Goal: Task Accomplishment & Management: Complete application form

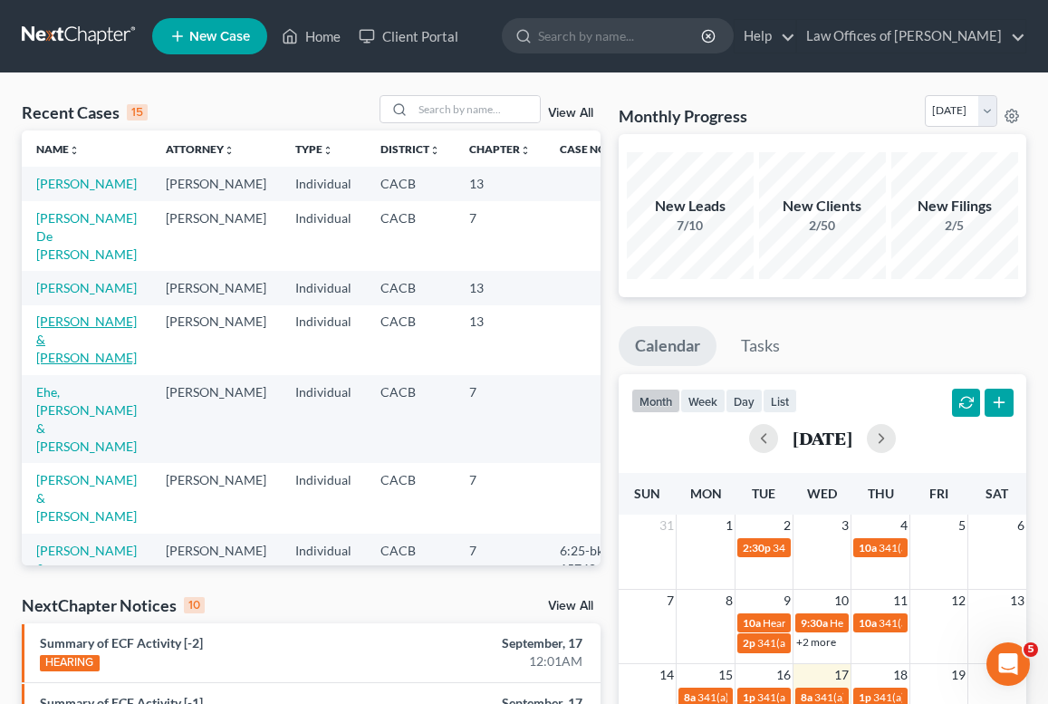
click at [64, 360] on link "[PERSON_NAME] & [PERSON_NAME]" at bounding box center [86, 340] width 101 height 52
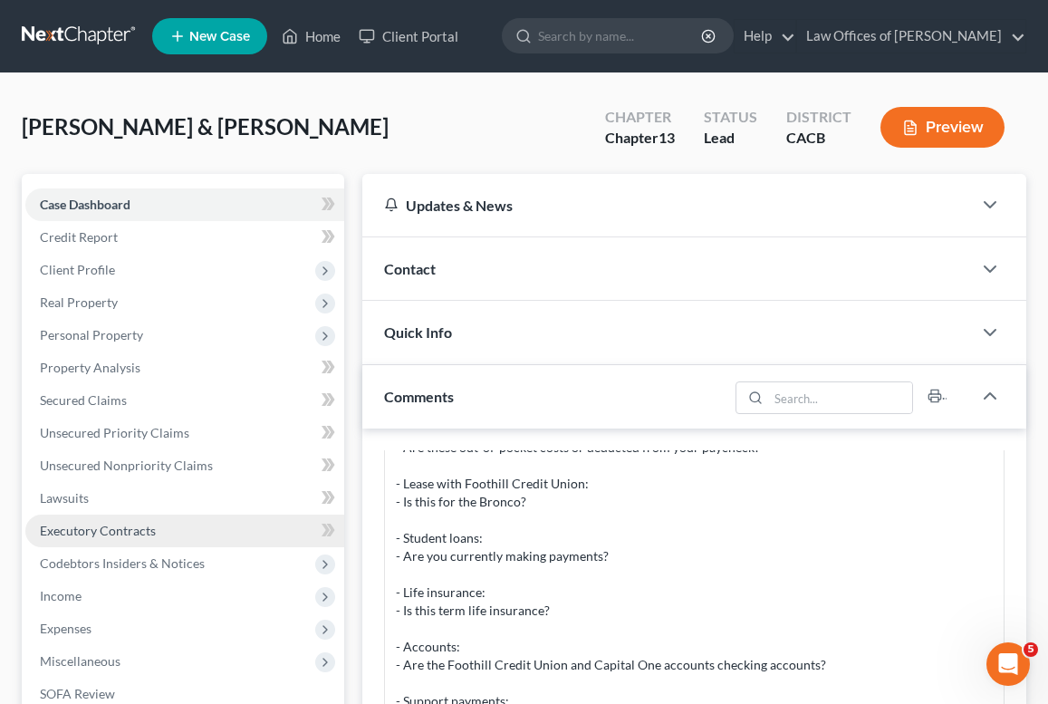
scroll to position [81, 0]
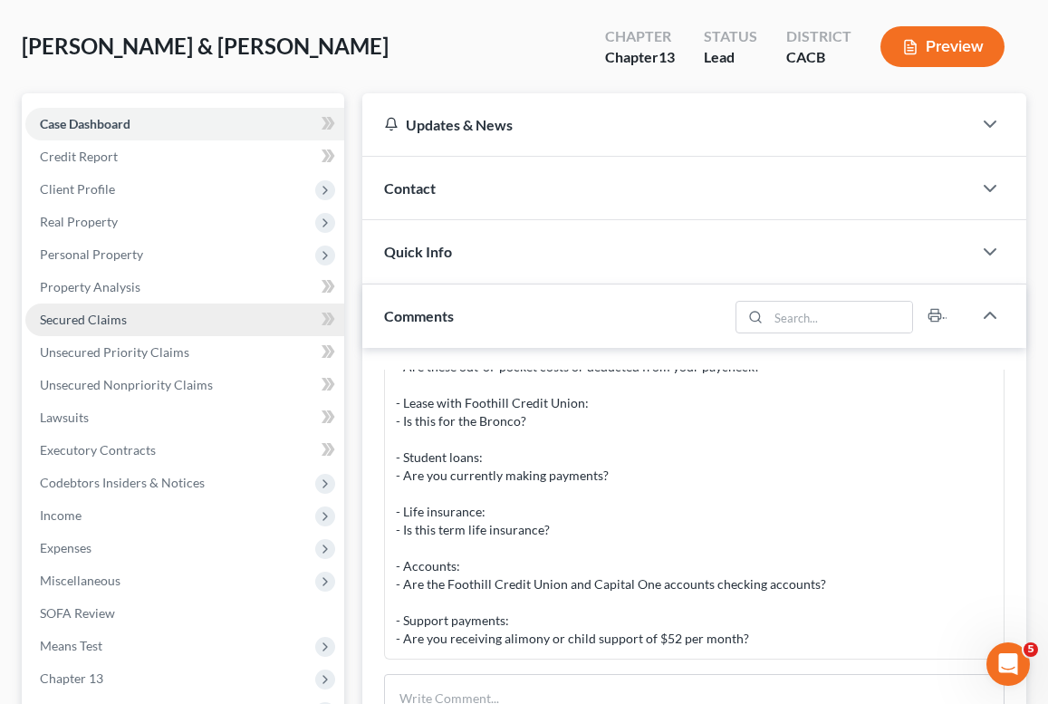
click at [98, 322] on span "Secured Claims" at bounding box center [83, 319] width 87 height 15
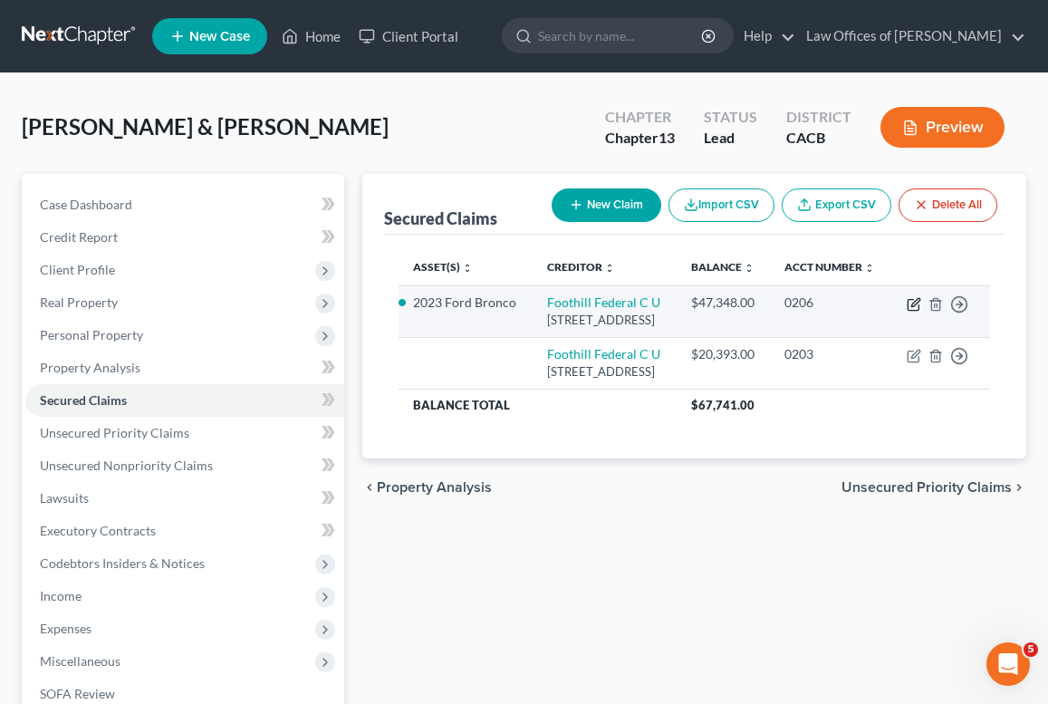
click at [916, 312] on icon "button" at bounding box center [914, 304] width 14 height 14
select select "4"
select select "1"
select select "0"
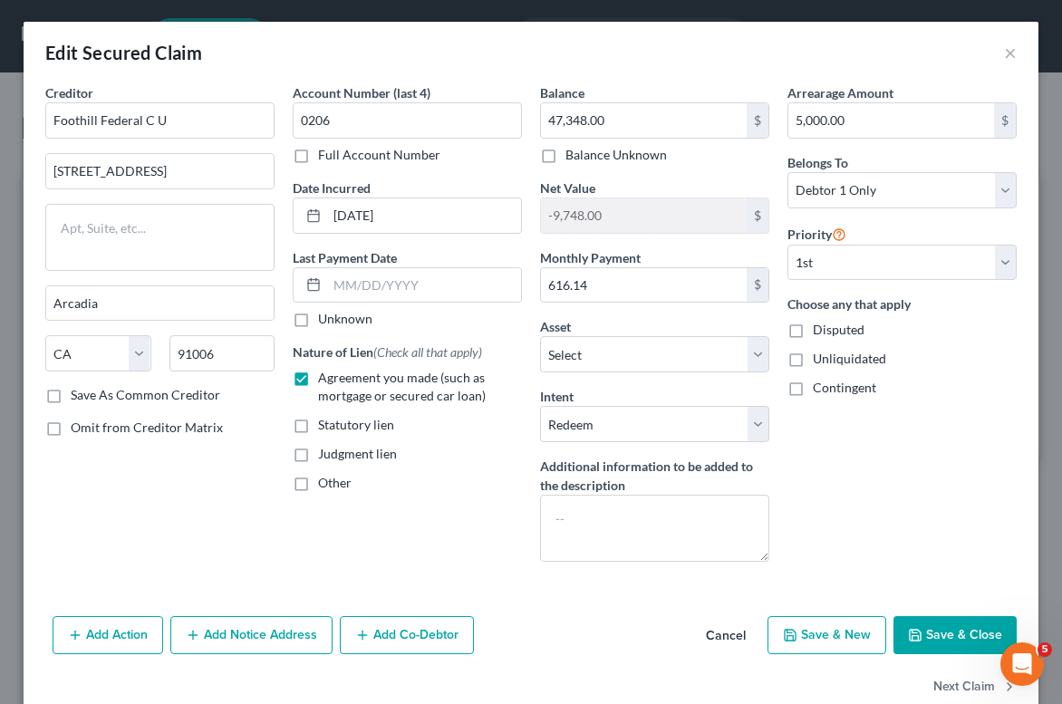
scroll to position [38, 0]
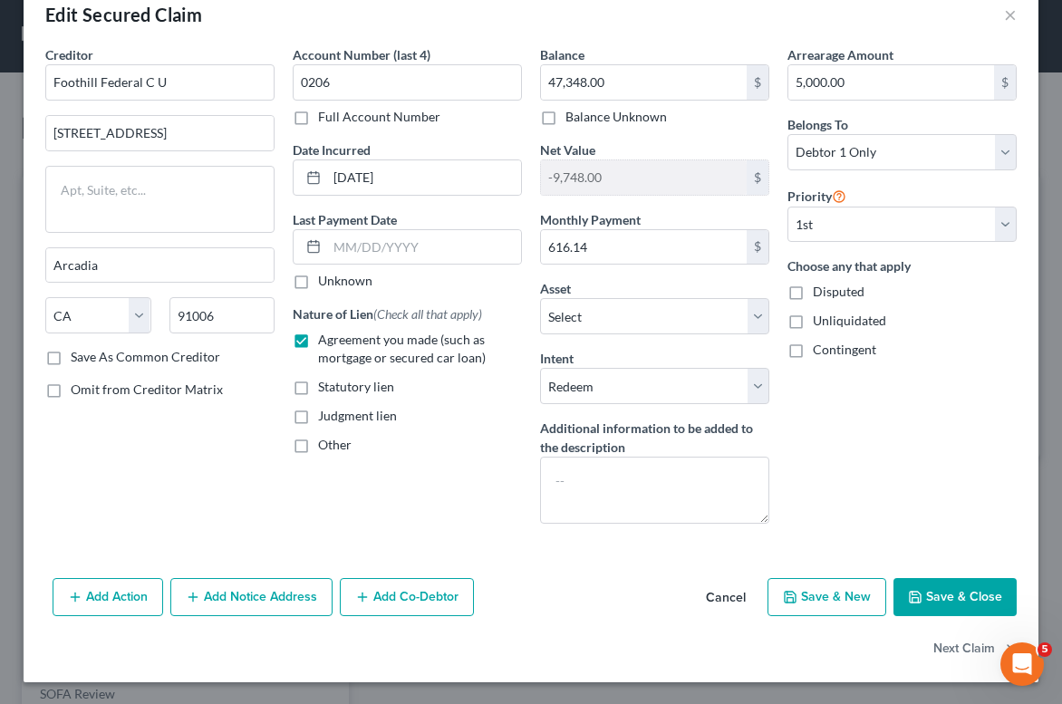
click at [971, 590] on button "Save & Close" at bounding box center [954, 597] width 123 height 38
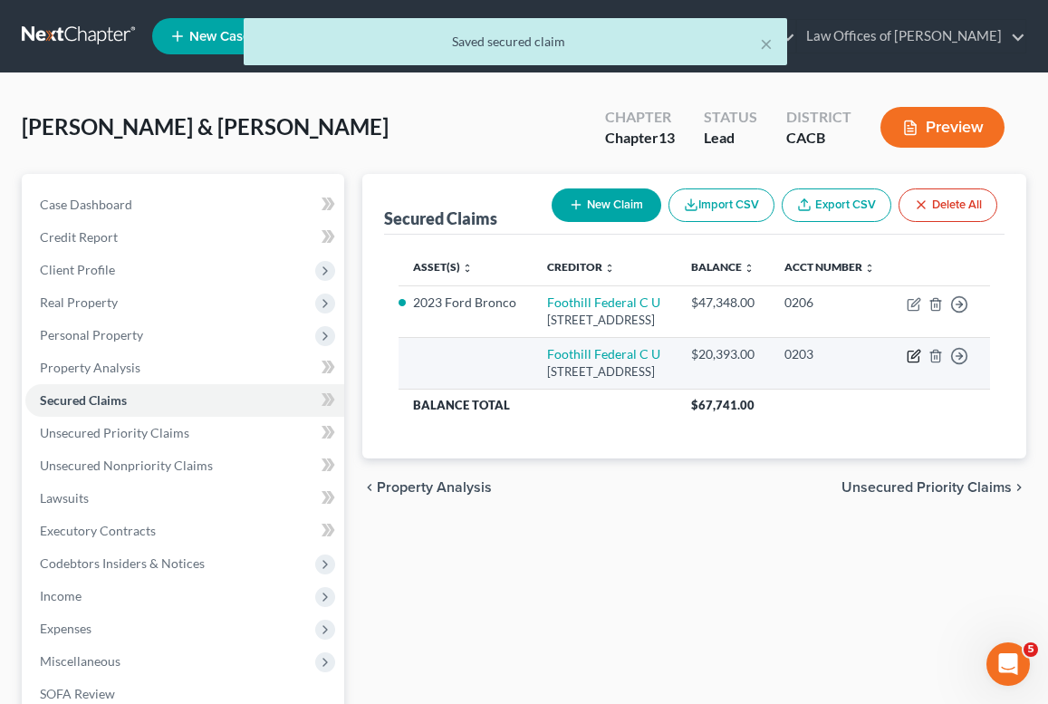
click at [910, 363] on icon "button" at bounding box center [914, 356] width 14 height 14
select select "4"
select select "2"
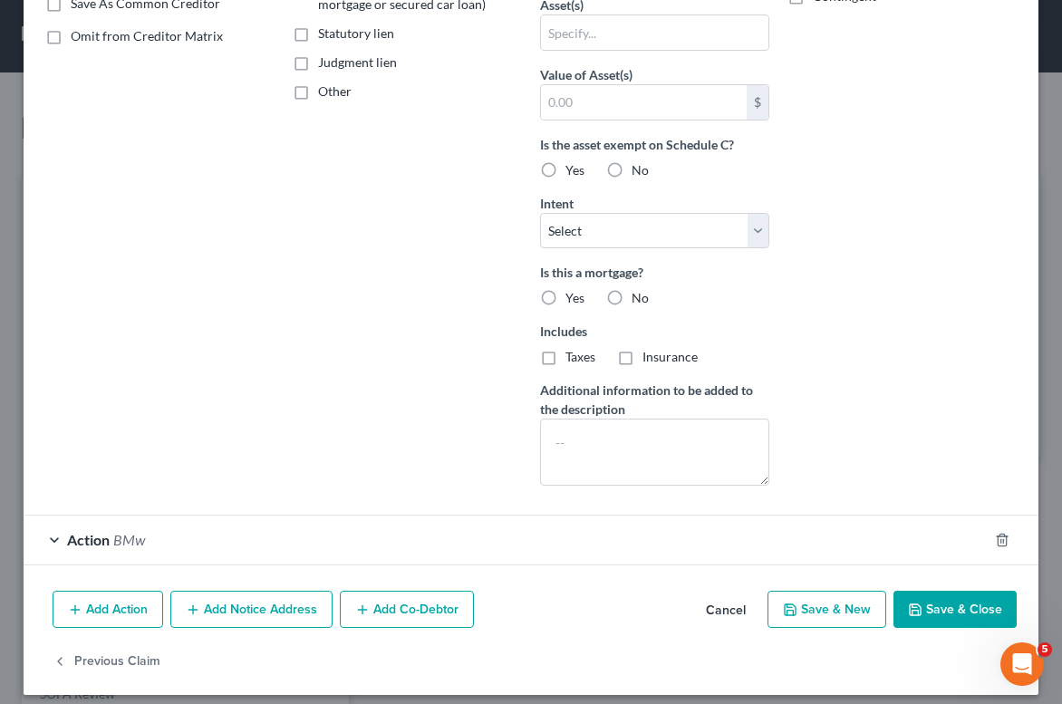
scroll to position [404, 0]
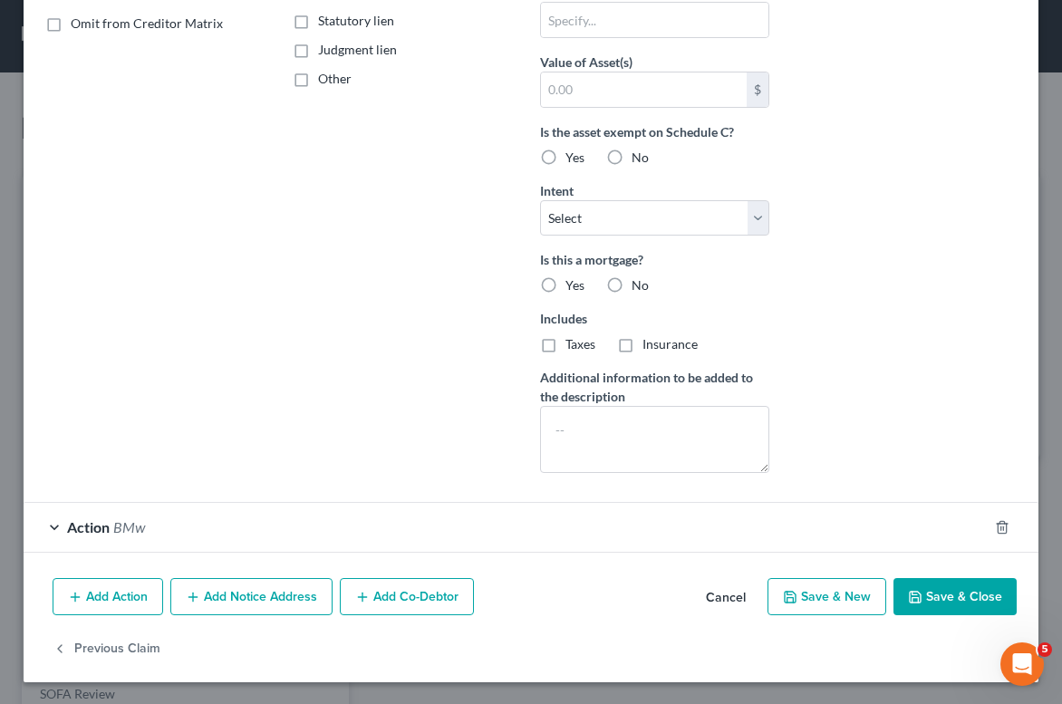
click at [105, 594] on button "Add Action" at bounding box center [108, 597] width 111 height 38
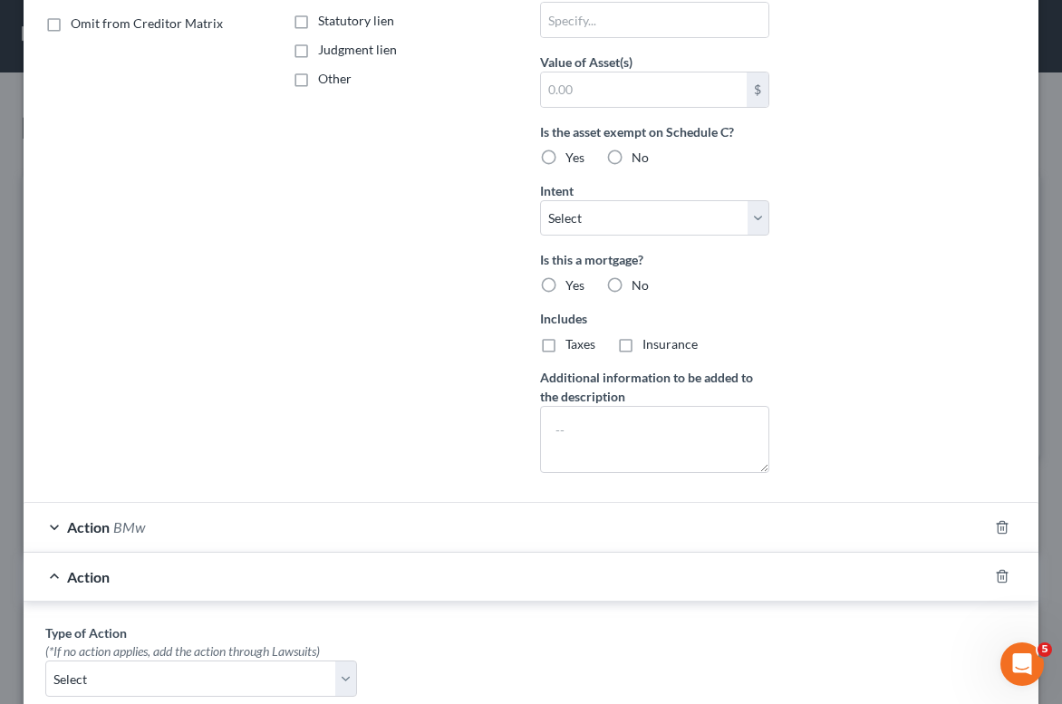
click at [166, 527] on div "Action BMw" at bounding box center [506, 527] width 964 height 48
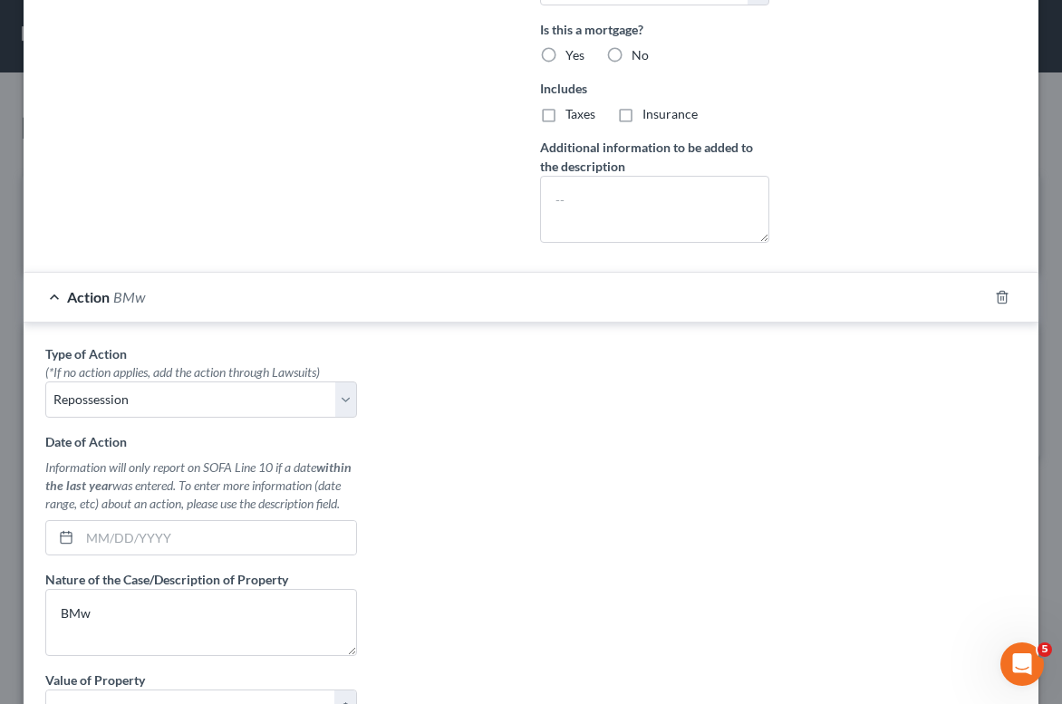
scroll to position [797, 0]
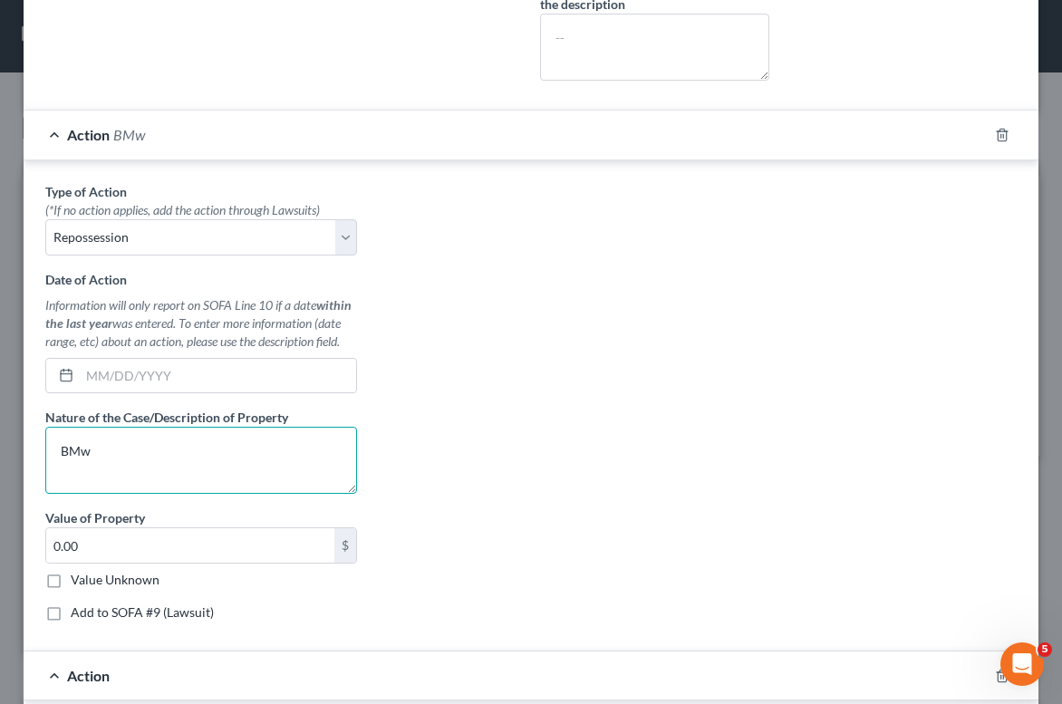
click at [167, 474] on textarea "BMw" at bounding box center [201, 460] width 312 height 67
type textarea "BMW voluntary repossession"
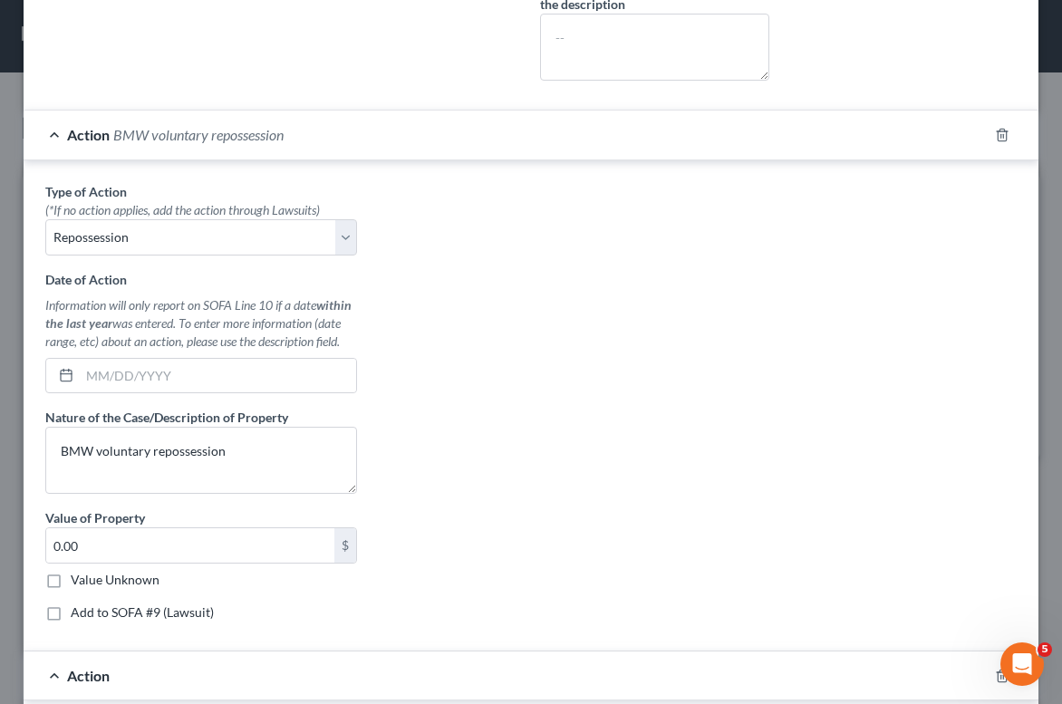
click at [71, 589] on label "Value Unknown" at bounding box center [115, 580] width 89 height 18
click at [78, 583] on input "Value Unknown" at bounding box center [84, 577] width 12 height 12
checkbox input "true"
click at [196, 370] on div "Date of Action Information will only report on SOFA Line 10 if a date within th…" at bounding box center [201, 332] width 312 height 124
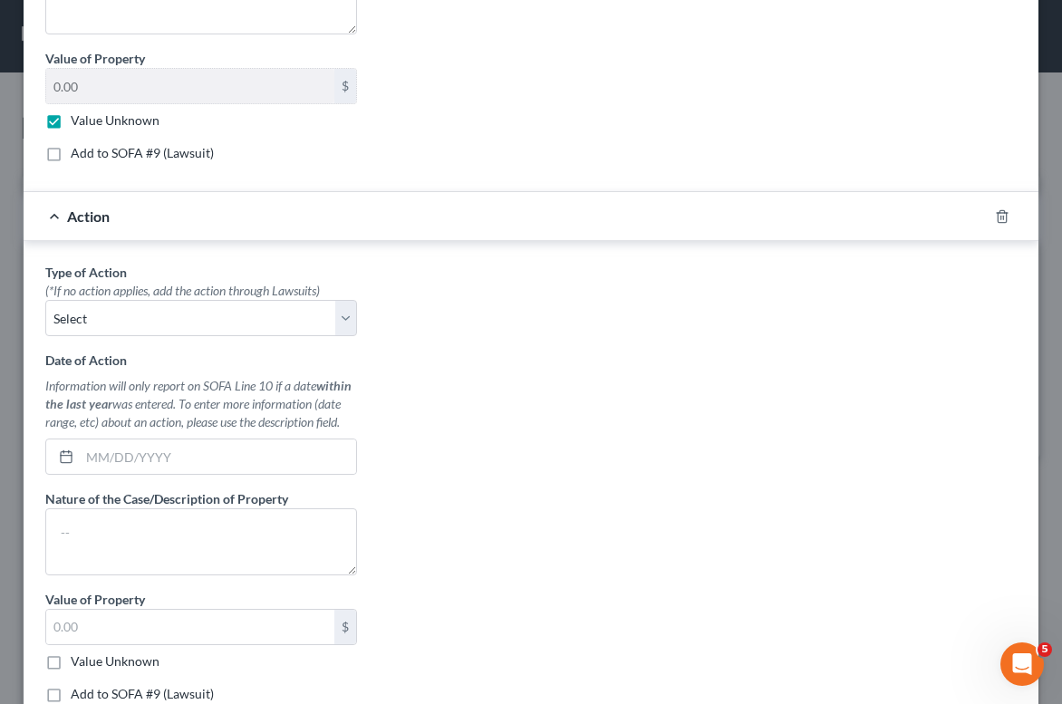
scroll to position [1260, 0]
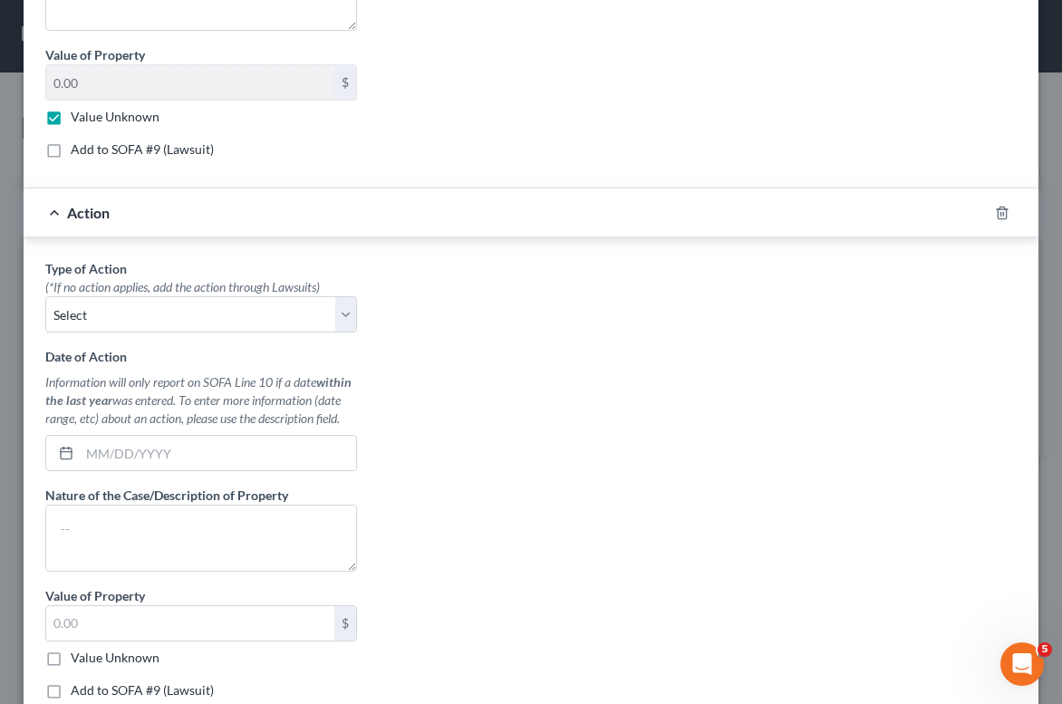
click at [970, 230] on div "Action" at bounding box center [506, 212] width 964 height 48
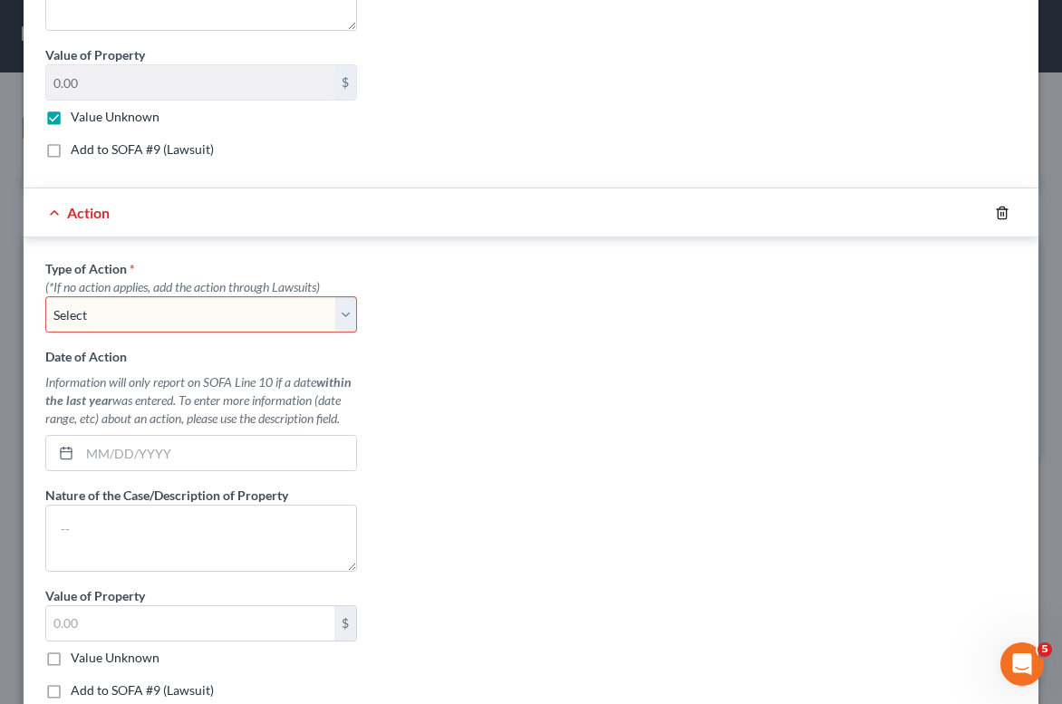
click at [998, 218] on icon "button" at bounding box center [1002, 213] width 8 height 12
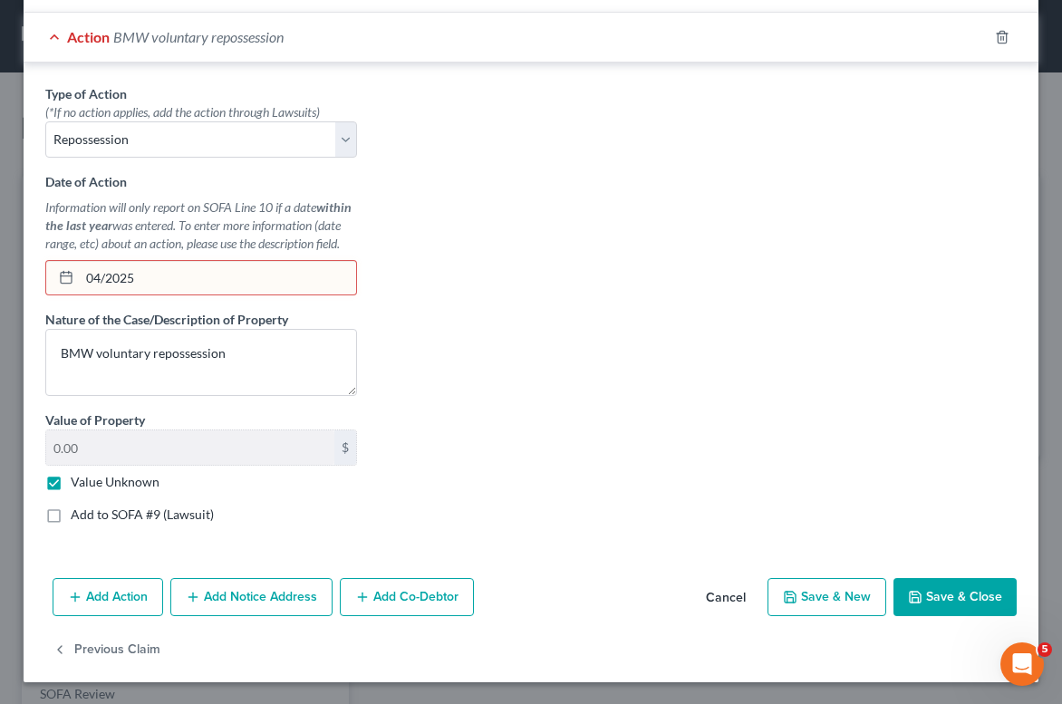
scroll to position [913, 0]
click at [956, 600] on button "Save & Close" at bounding box center [954, 597] width 123 height 38
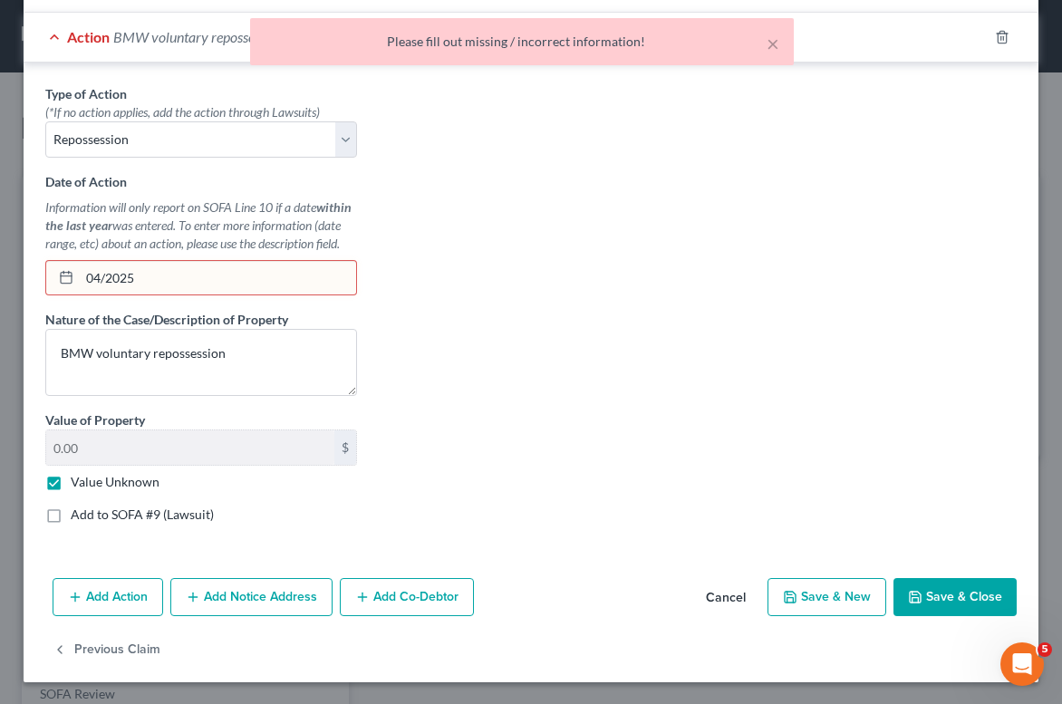
click at [161, 279] on input "04/2025" at bounding box center [218, 278] width 276 height 34
click at [102, 276] on input "04/2025" at bounding box center [218, 278] width 276 height 34
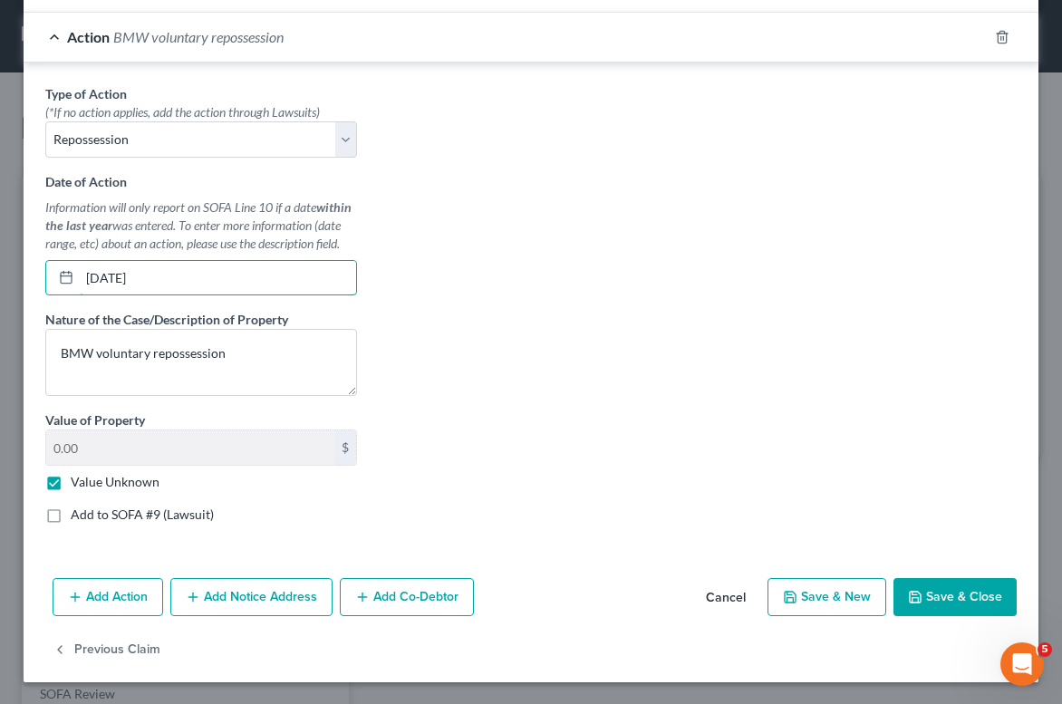
type input "[DATE]"
click at [951, 582] on button "Save & Close" at bounding box center [954, 597] width 123 height 38
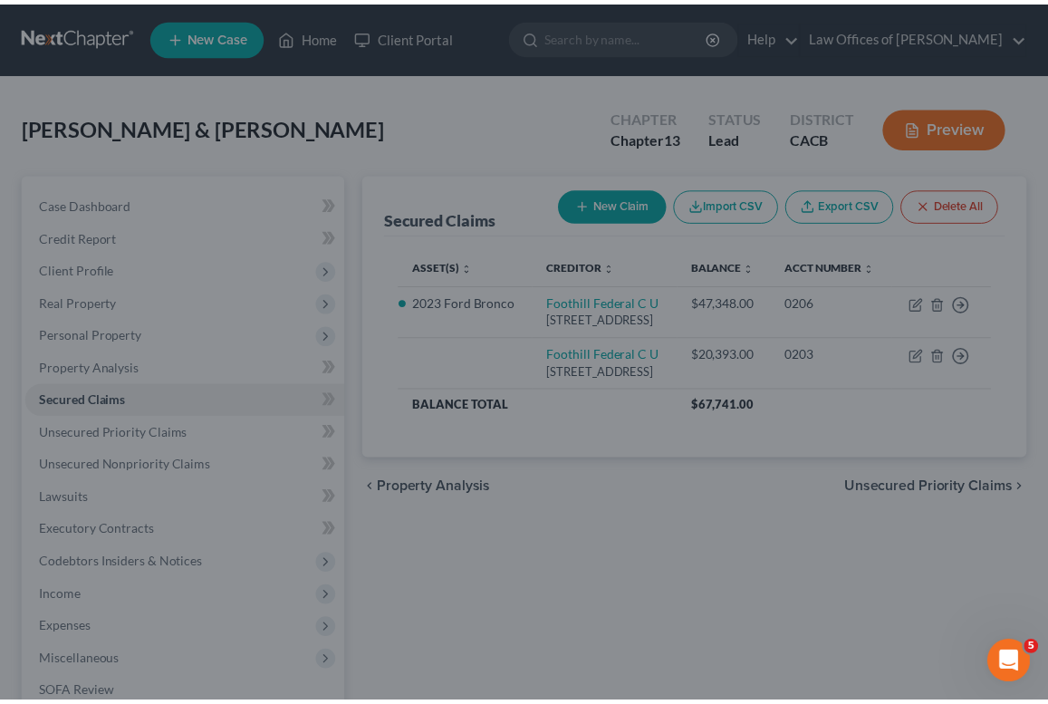
scroll to position [714, 0]
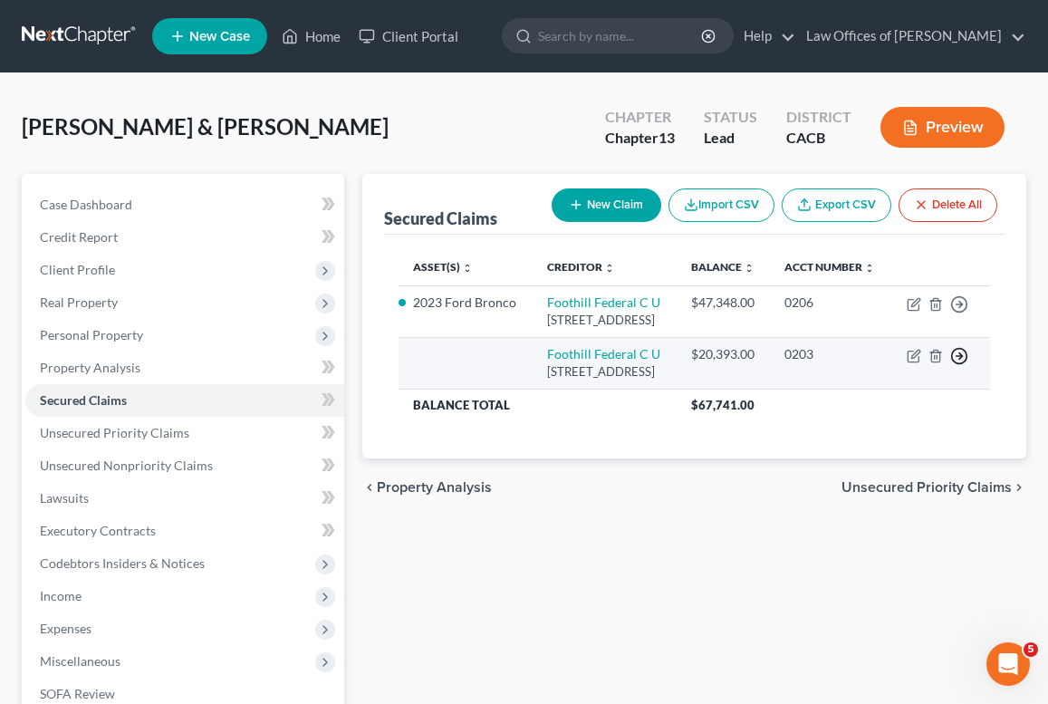
click at [955, 365] on icon "button" at bounding box center [960, 356] width 18 height 18
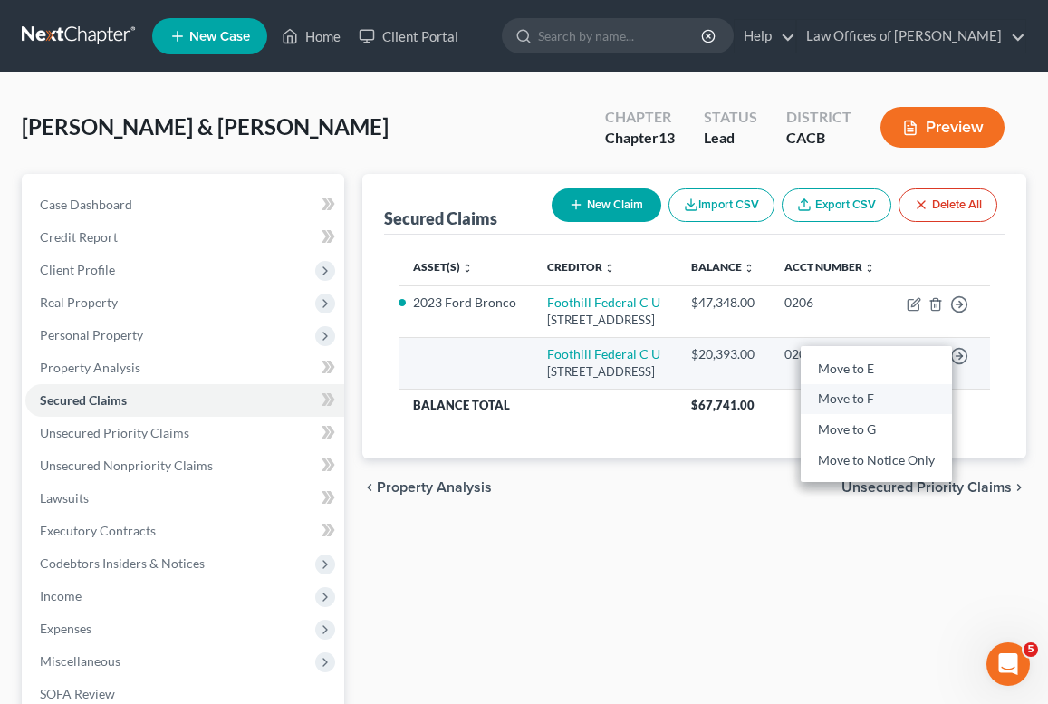
click at [886, 415] on link "Move to F" at bounding box center [876, 399] width 151 height 31
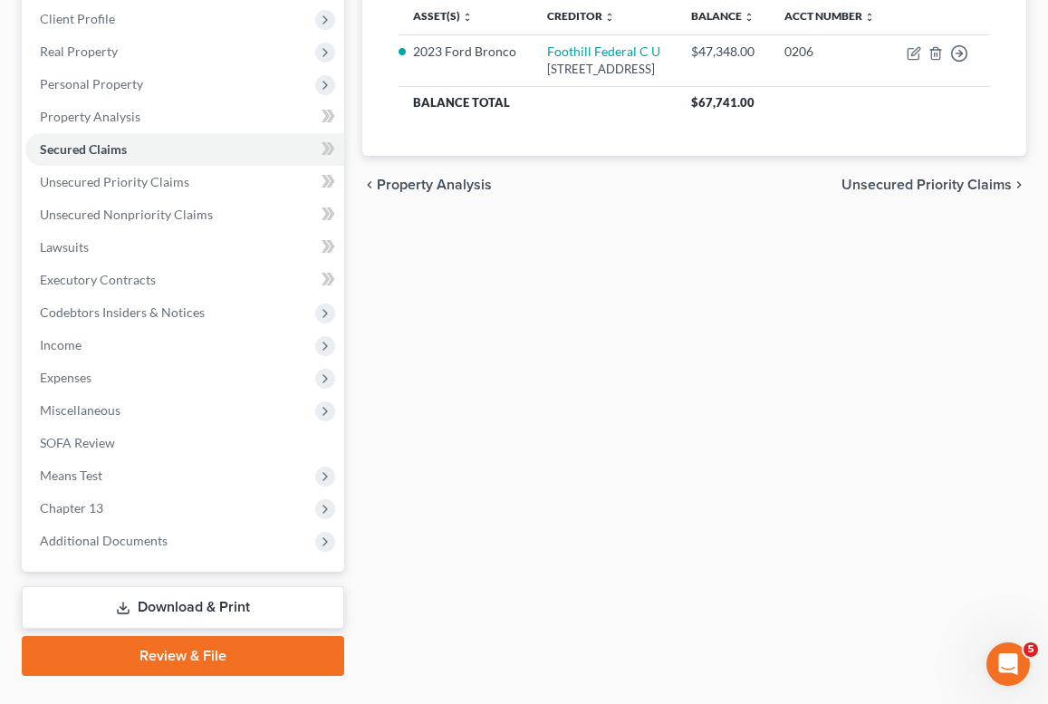
scroll to position [125, 0]
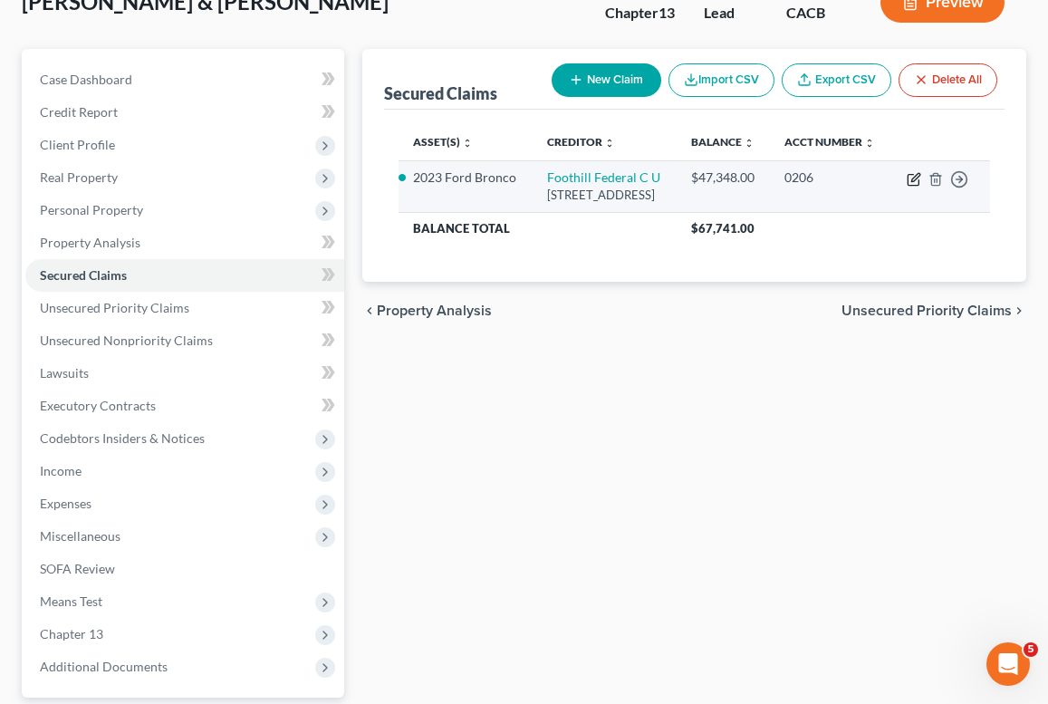
click at [912, 187] on icon "button" at bounding box center [914, 179] width 14 height 14
select select "4"
select select "1"
select select "0"
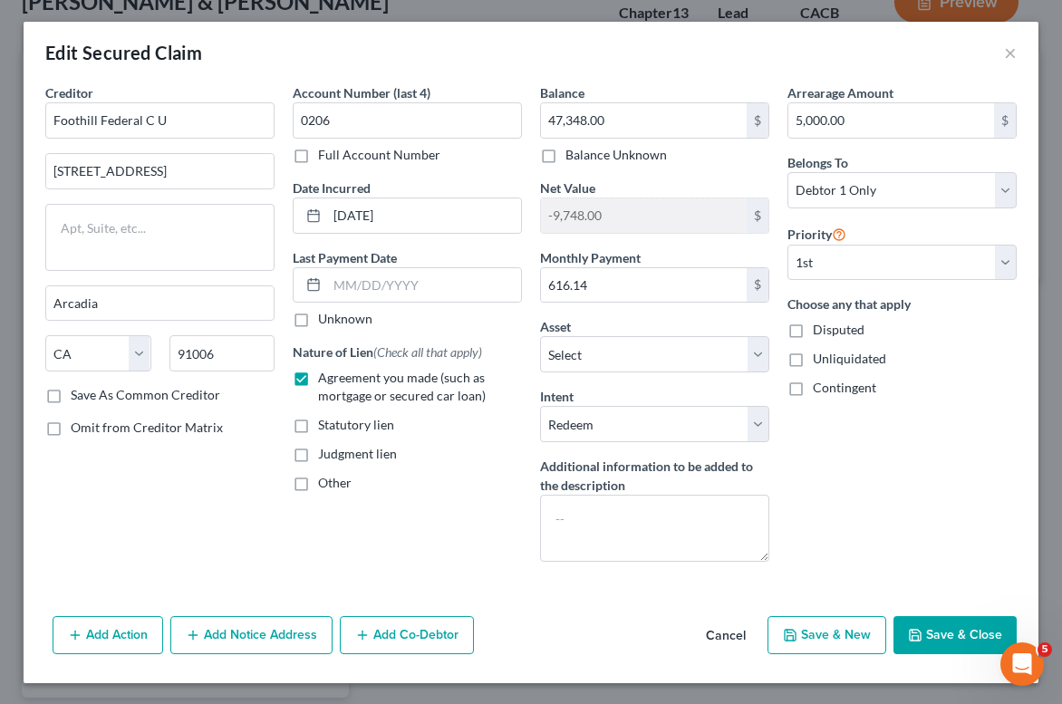
click at [951, 633] on button "Save & Close" at bounding box center [954, 635] width 123 height 38
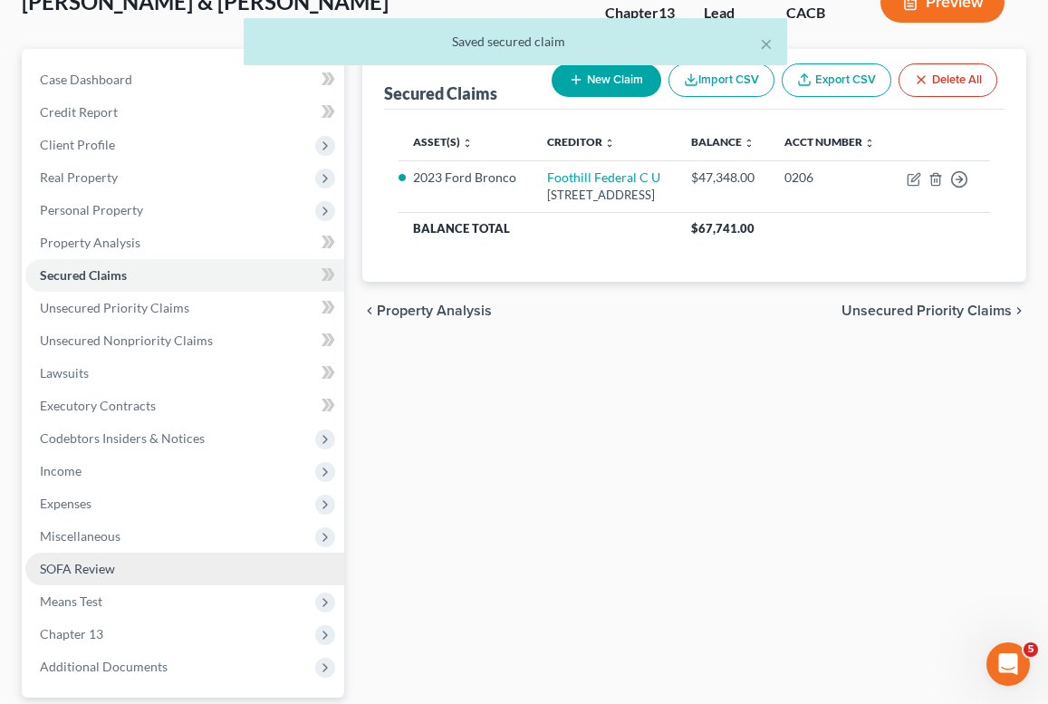
scroll to position [129, 0]
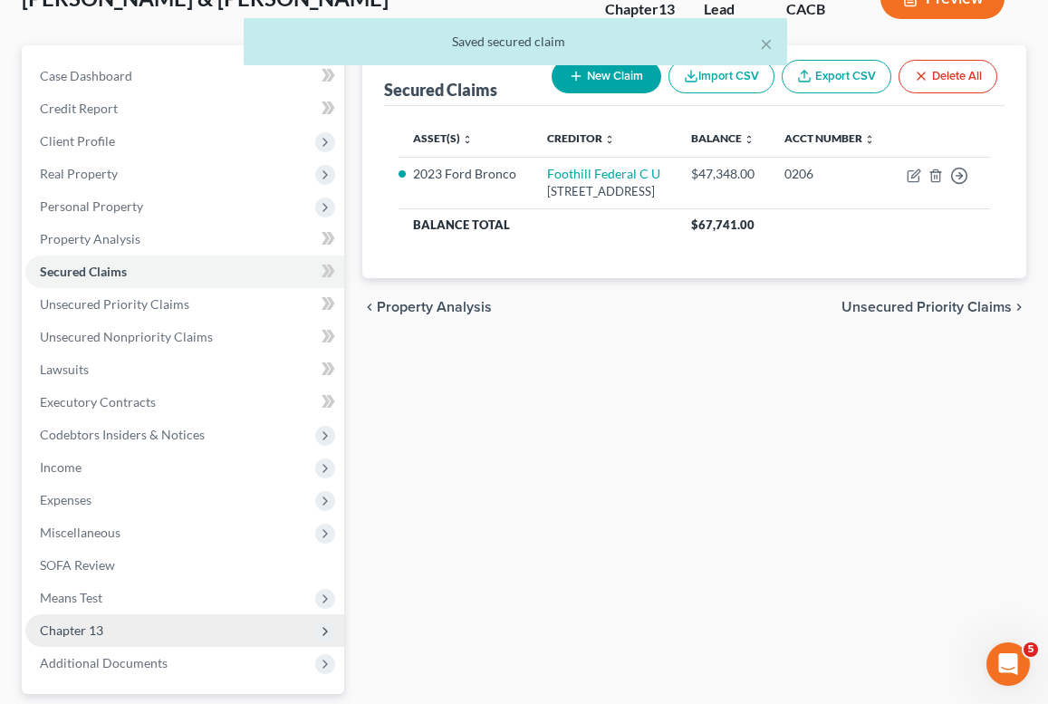
click at [98, 631] on span "Chapter 13" at bounding box center [71, 630] width 63 height 15
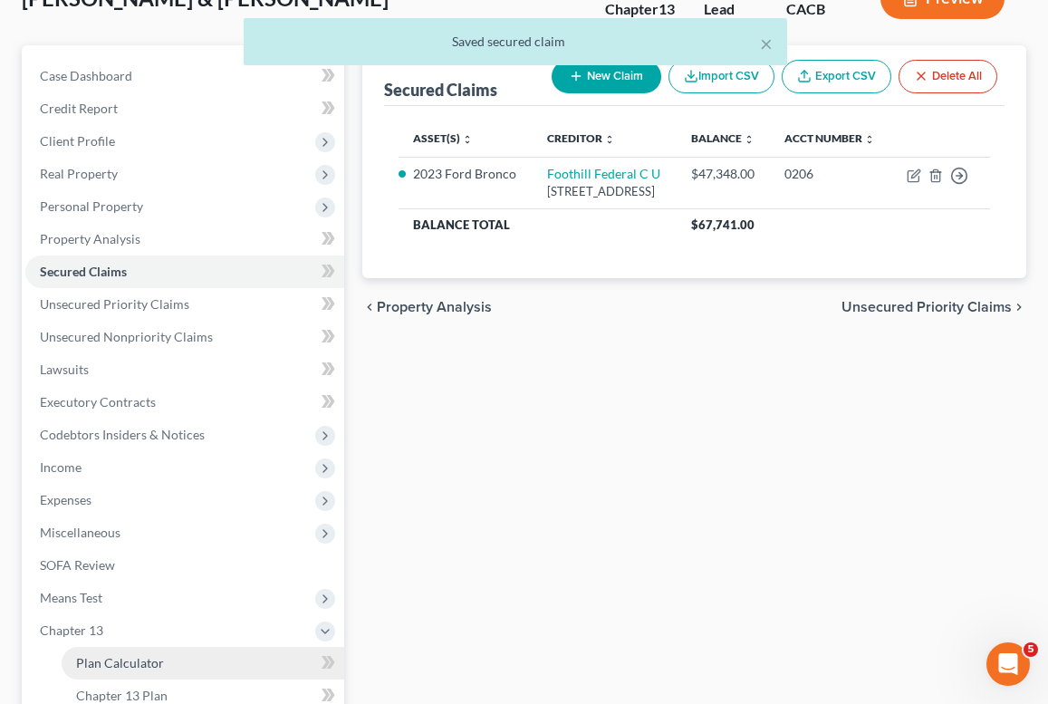
click at [111, 655] on span "Plan Calculator" at bounding box center [120, 662] width 88 height 15
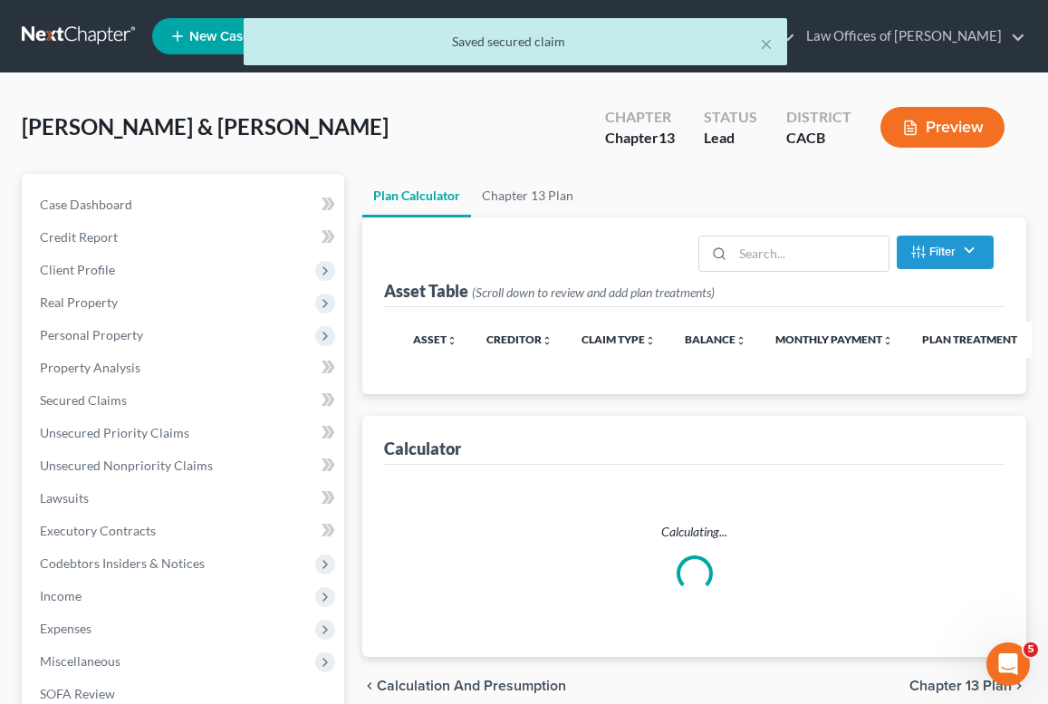
scroll to position [80, 0]
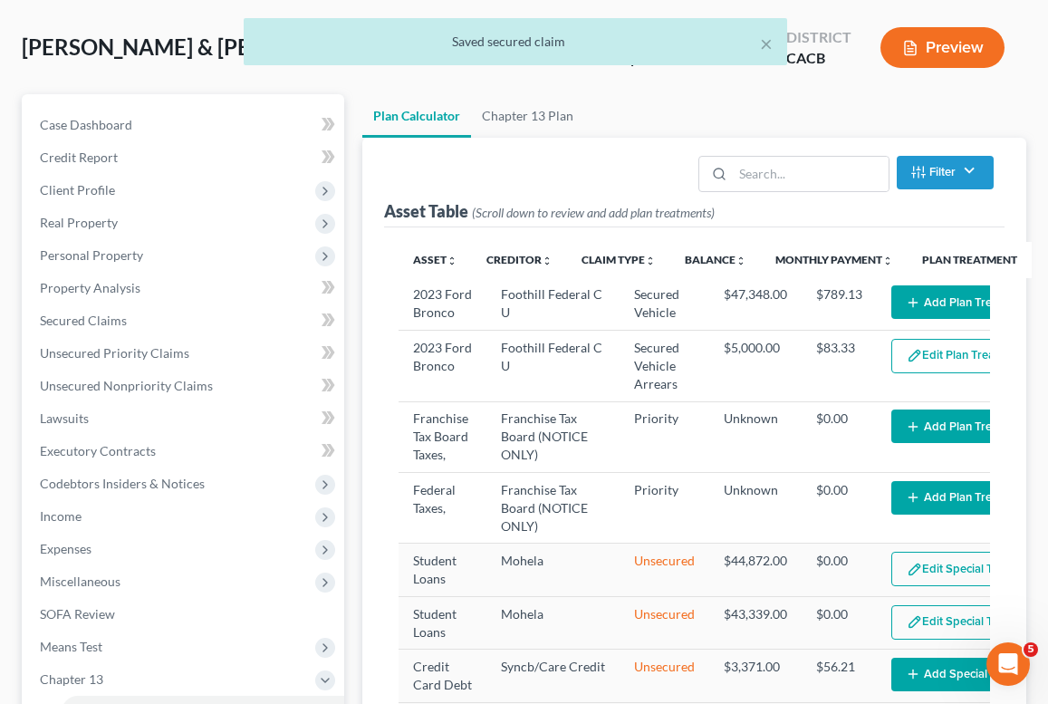
select select "59"
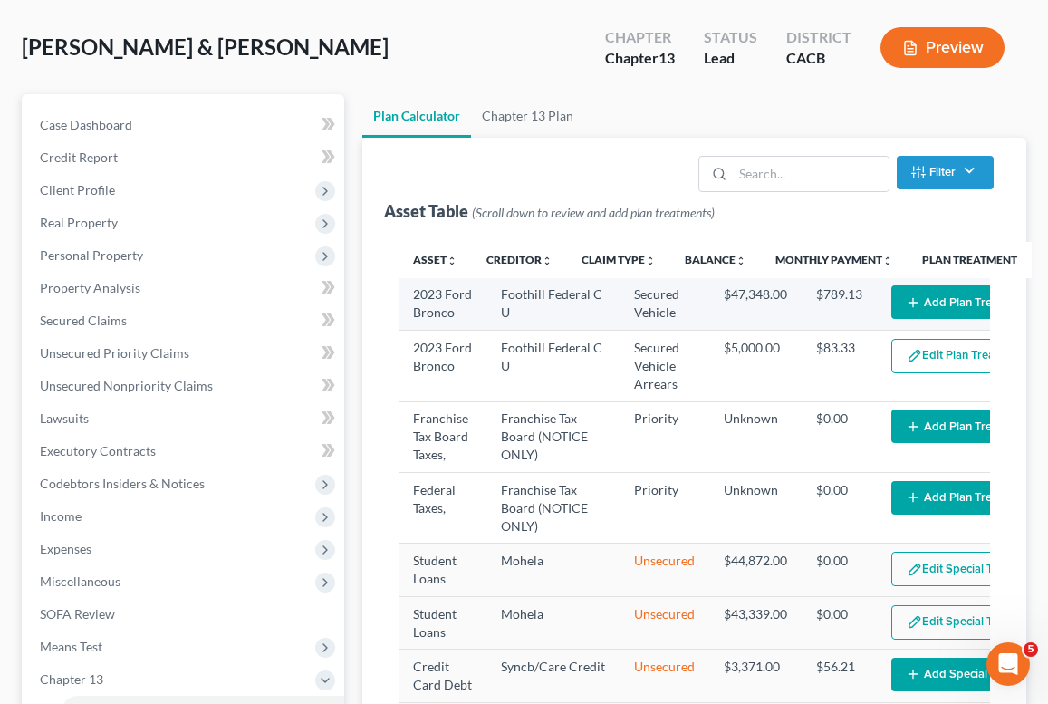
click at [915, 303] on line "button" at bounding box center [914, 303] width 8 height 0
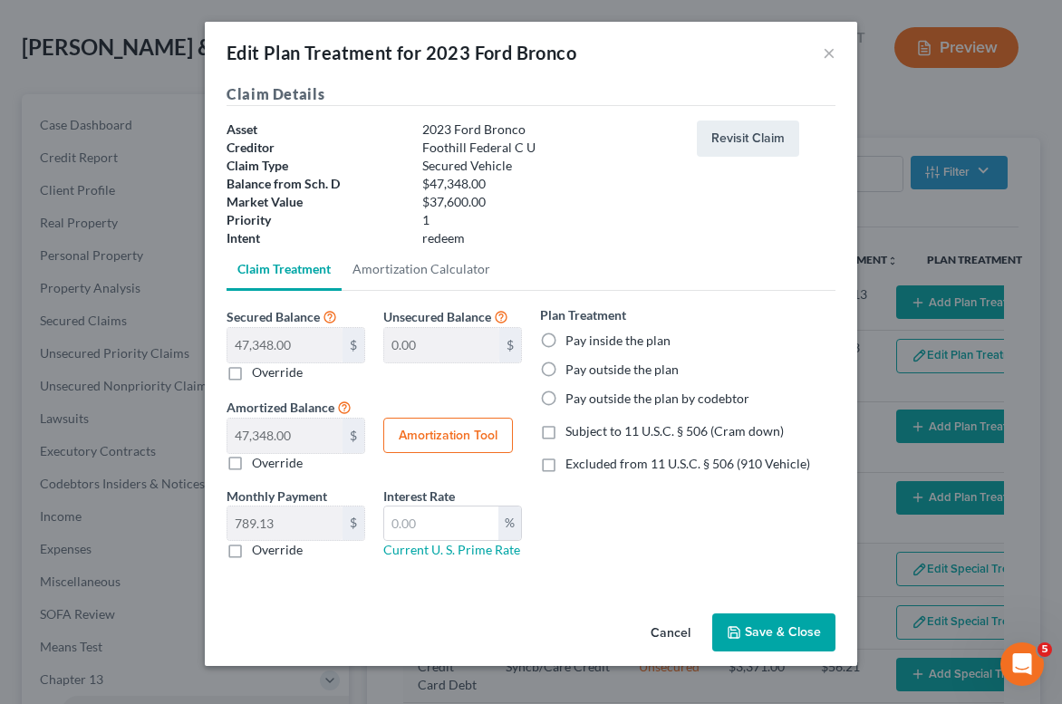
click at [583, 346] on label "Pay inside the plan" at bounding box center [617, 341] width 105 height 18
click at [583, 343] on input "Pay inside the plan" at bounding box center [579, 338] width 12 height 12
radio input "true"
click at [451, 536] on input "text" at bounding box center [441, 524] width 114 height 34
type input "1"
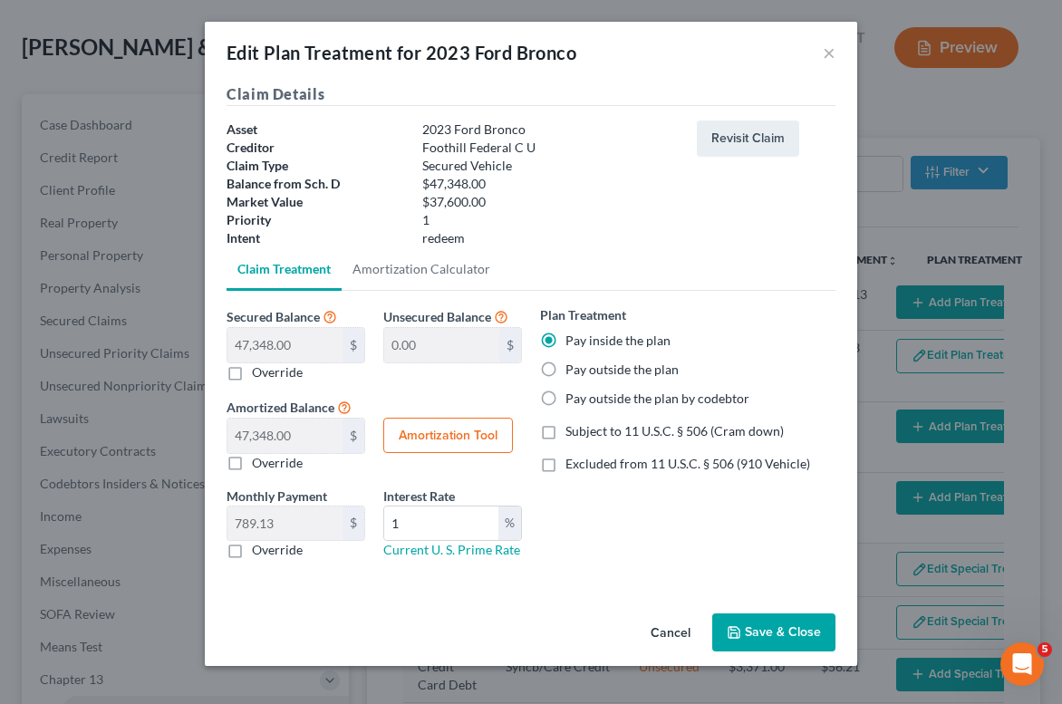
click at [769, 644] on button "Save & Close" at bounding box center [773, 632] width 123 height 38
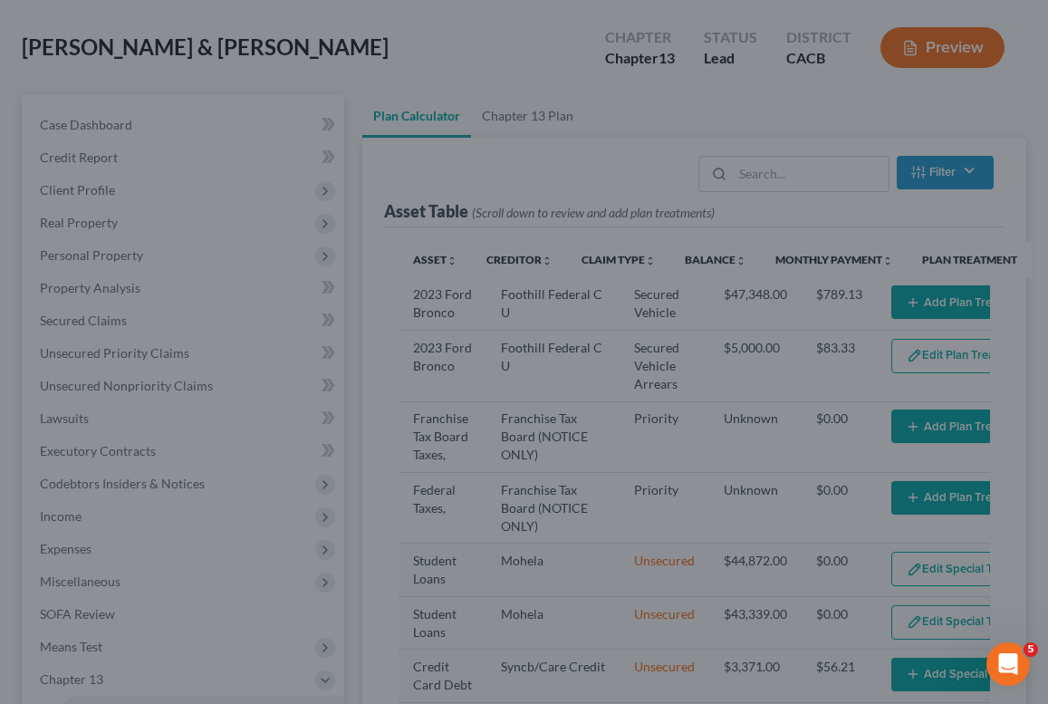
select select "59"
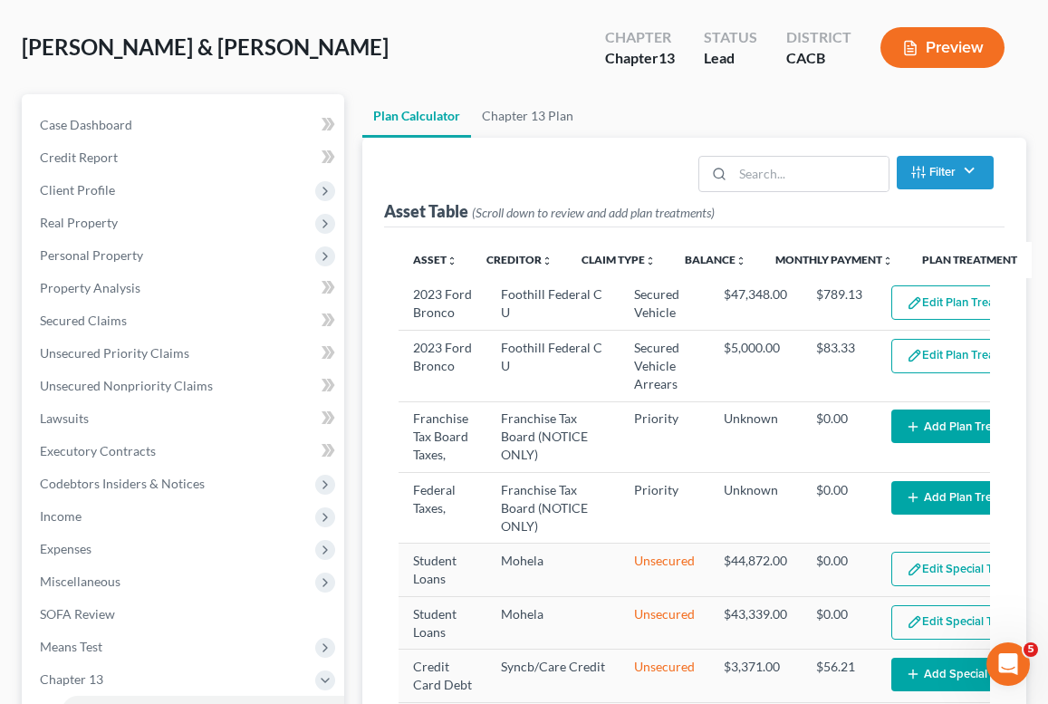
scroll to position [360, 0]
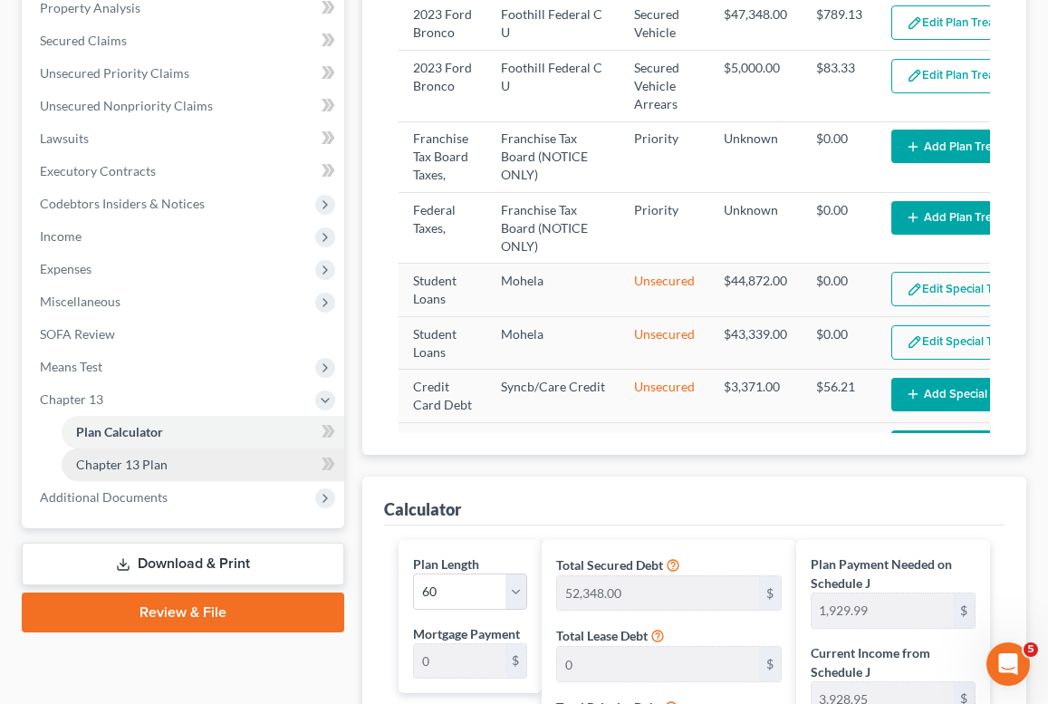
click at [132, 459] on span "Chapter 13 Plan" at bounding box center [122, 464] width 92 height 15
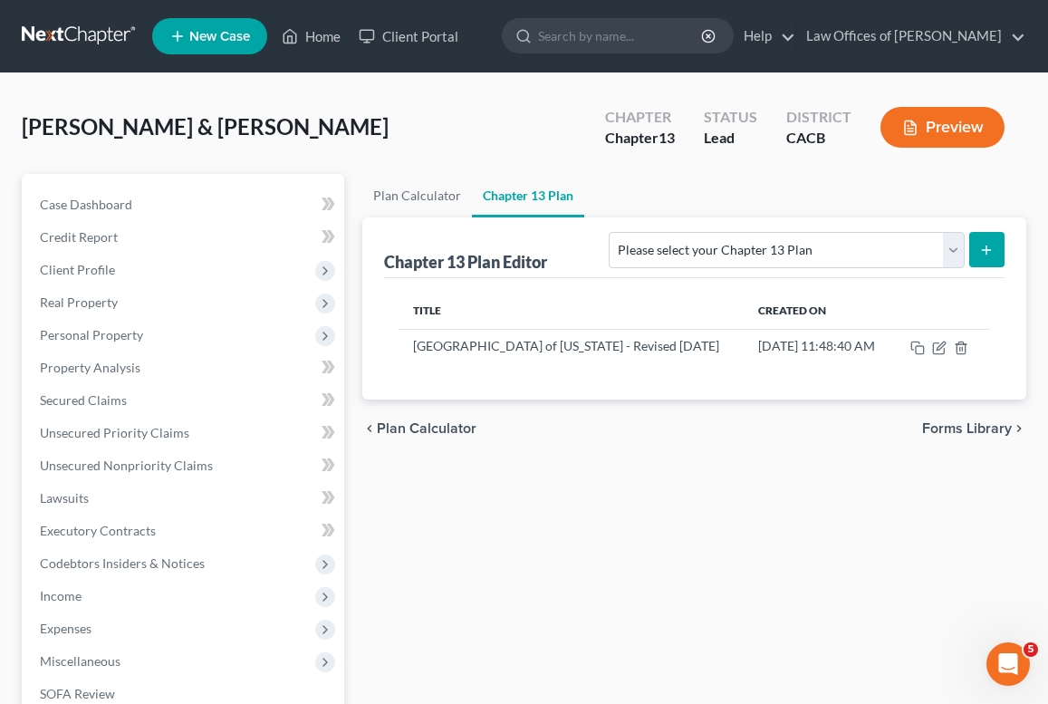
scroll to position [357, 0]
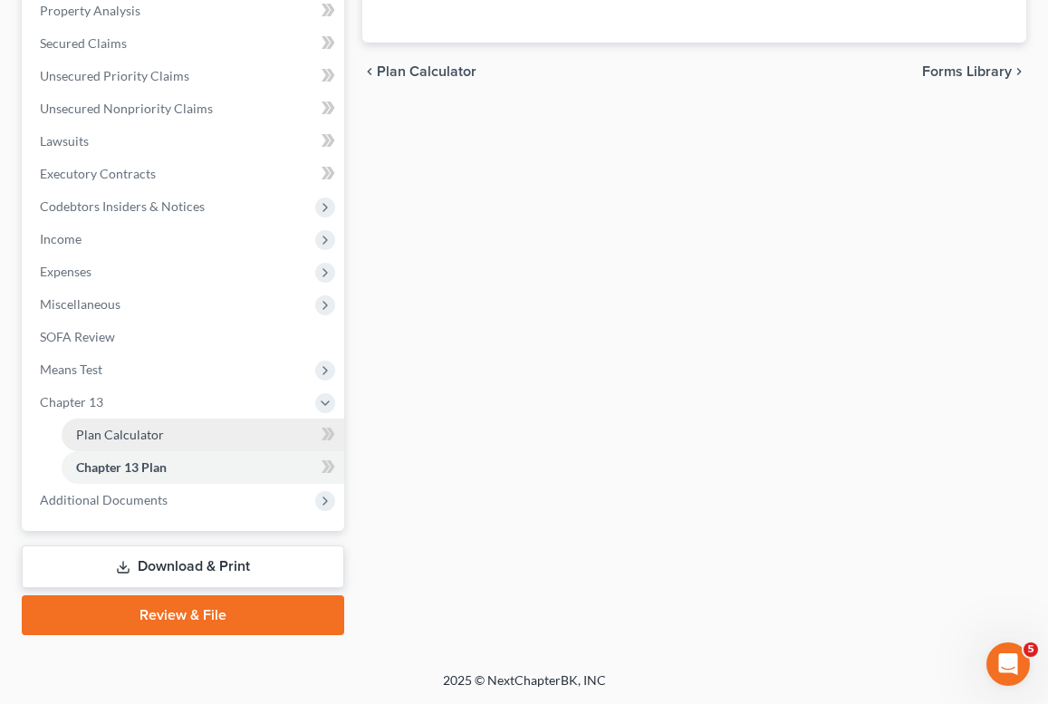
click at [124, 439] on span "Plan Calculator" at bounding box center [120, 434] width 88 height 15
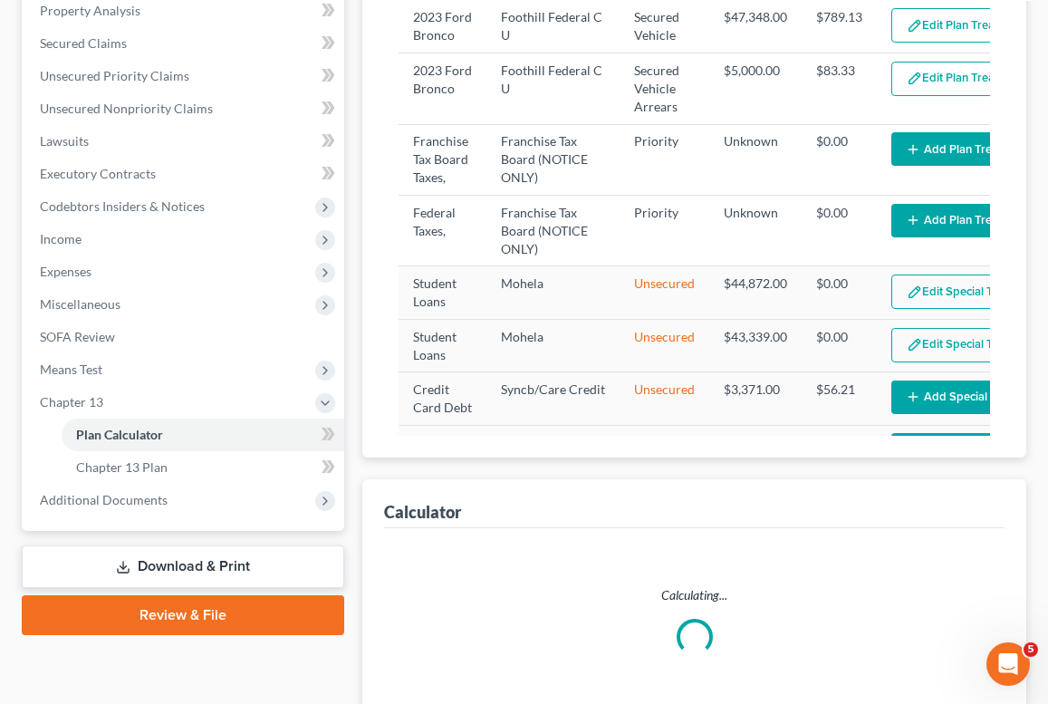
scroll to position [500, 0]
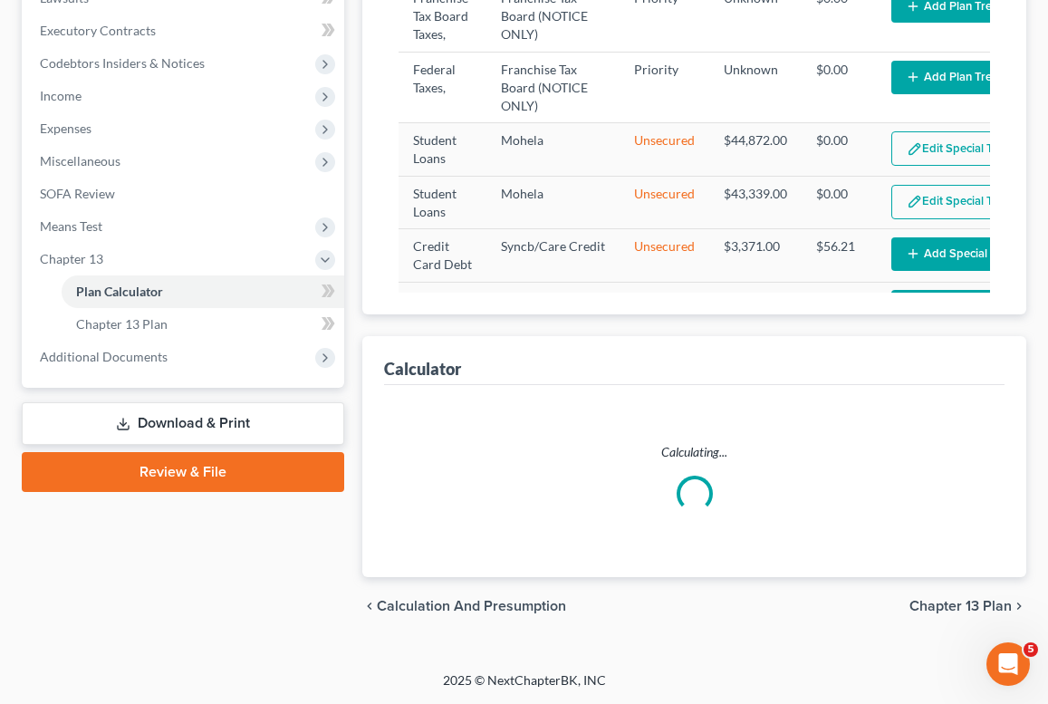
select select "59"
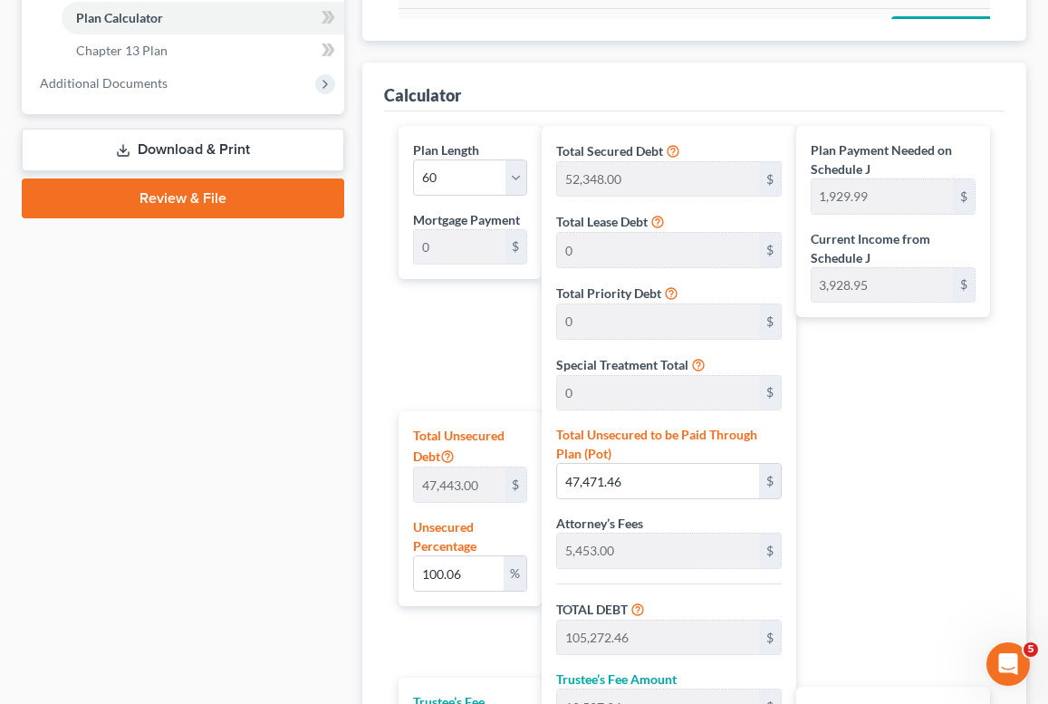
scroll to position [388, 0]
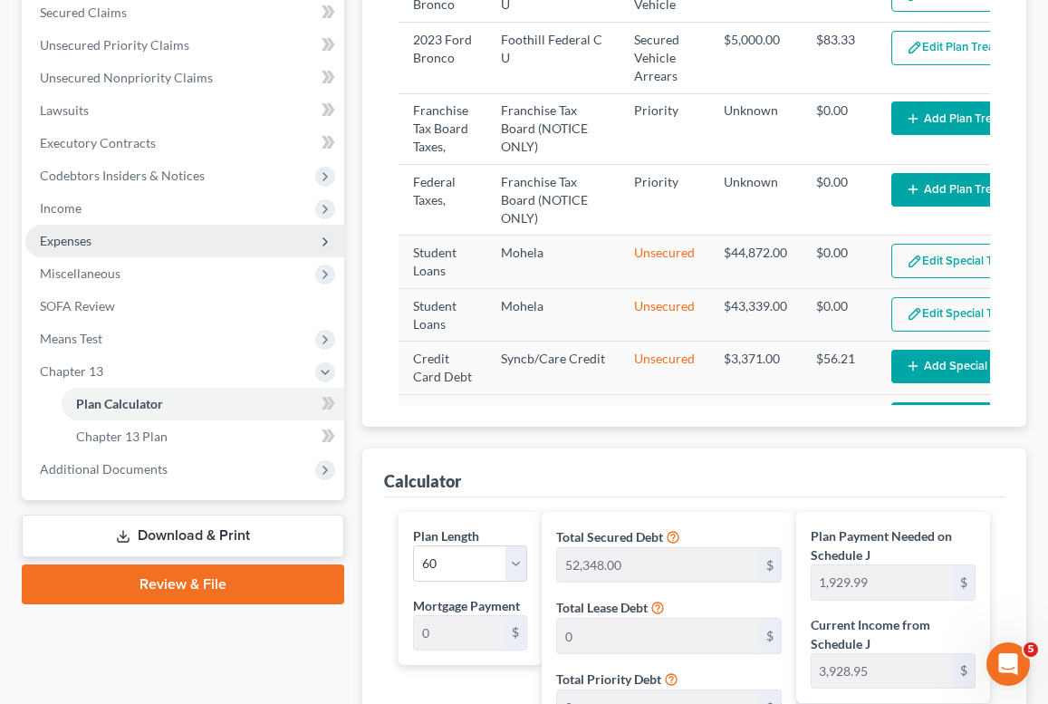
click at [84, 233] on span "Expenses" at bounding box center [66, 240] width 52 height 15
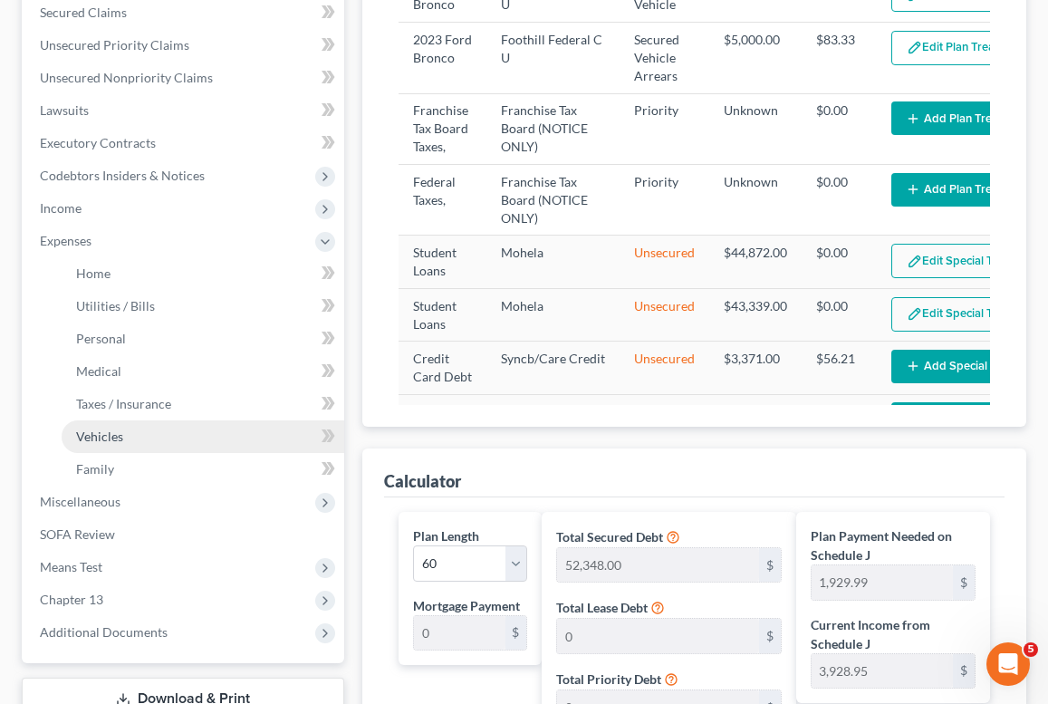
click at [81, 421] on link "Vehicles" at bounding box center [203, 436] width 283 height 33
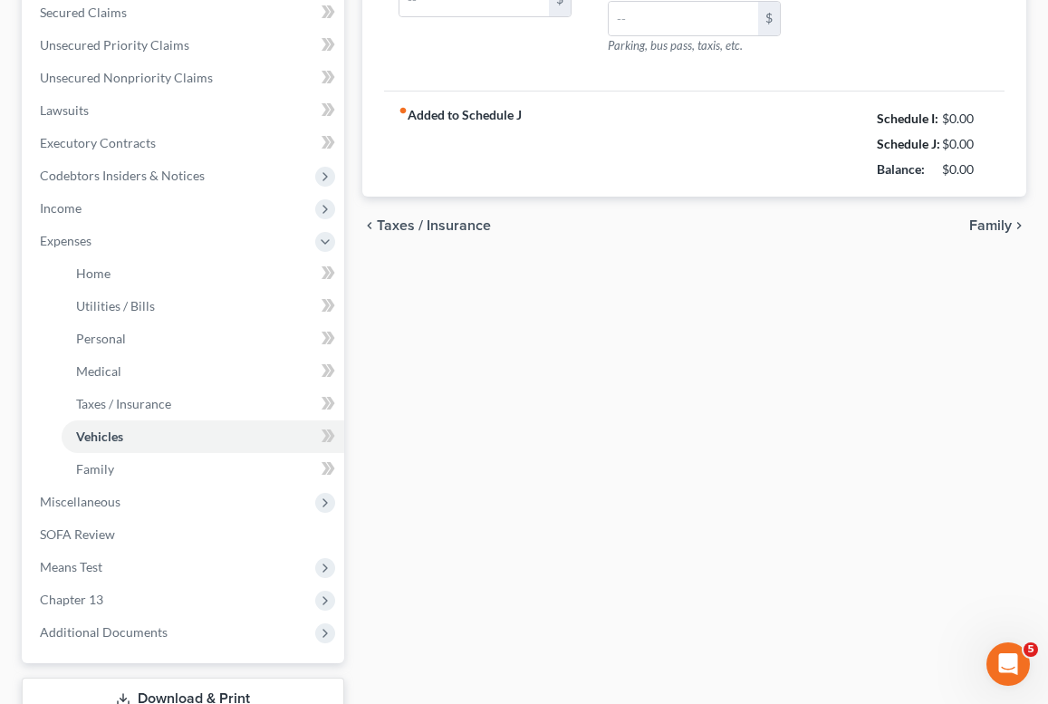
scroll to position [54, 0]
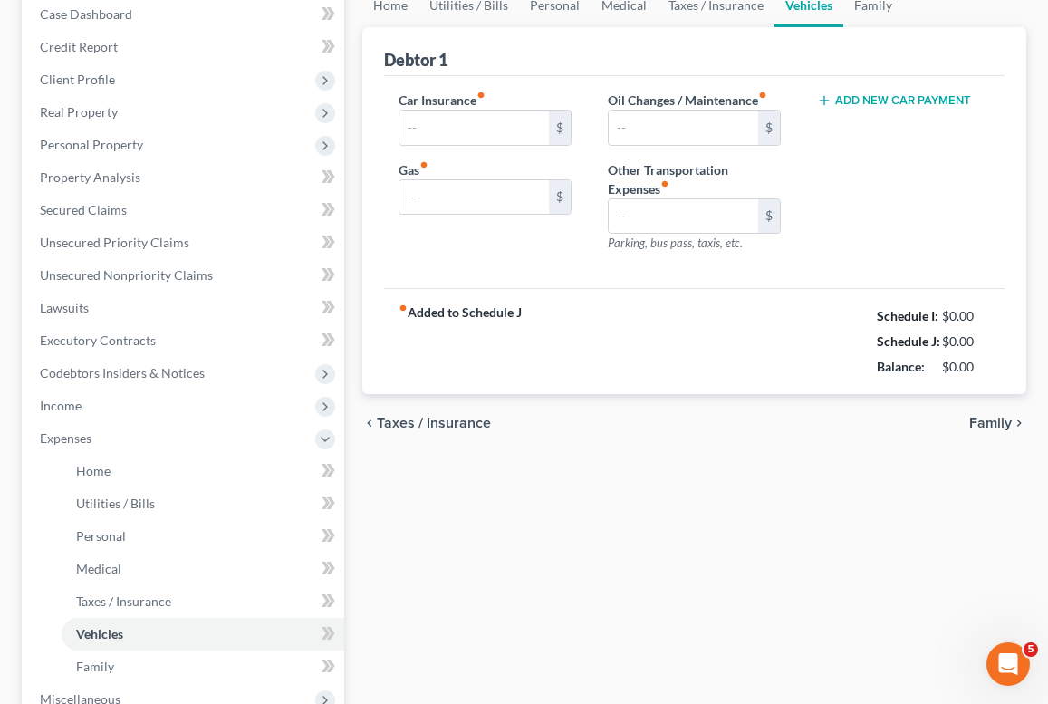
type input "409.00"
type input "400.00"
type input "0.00"
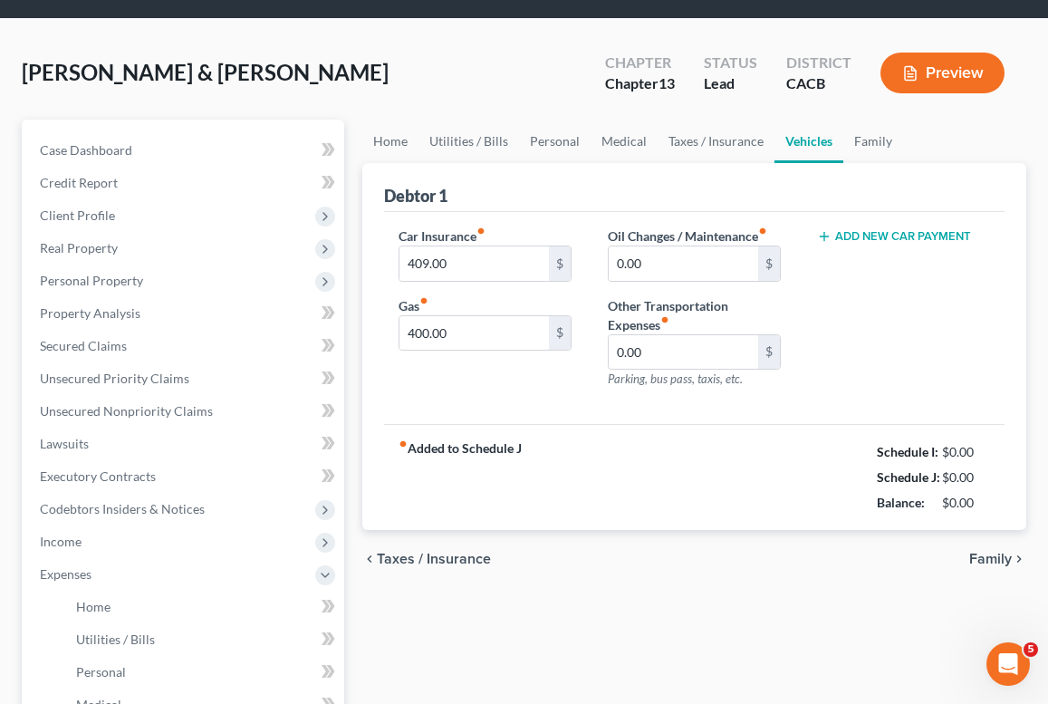
scroll to position [0, 0]
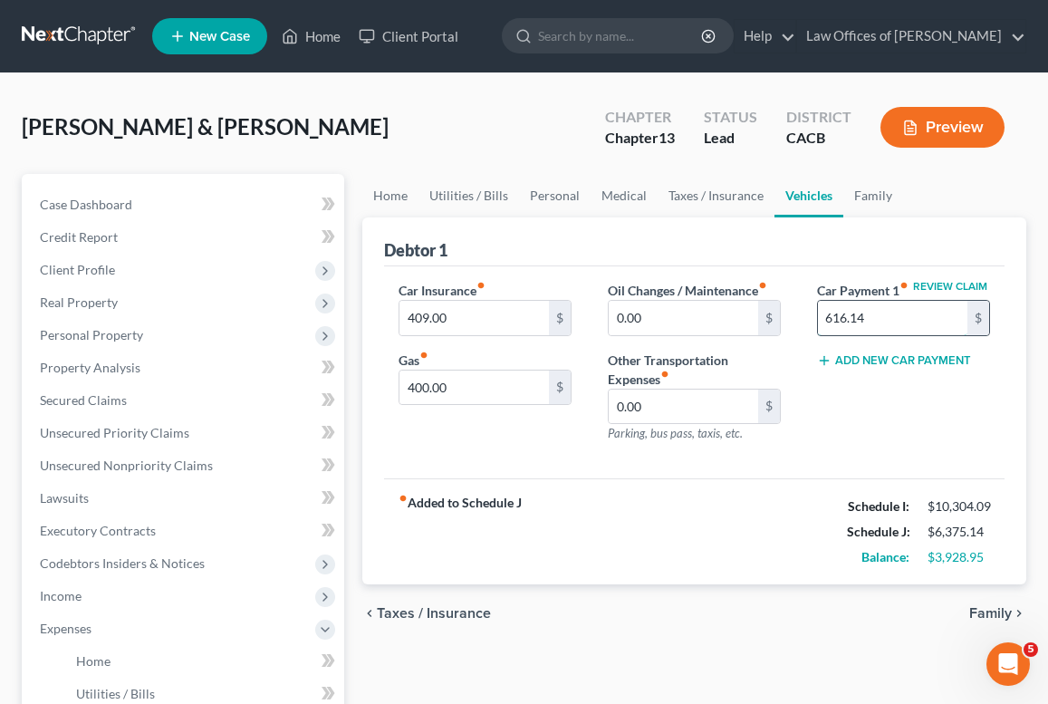
click at [878, 321] on input "616.14" at bounding box center [893, 318] width 150 height 34
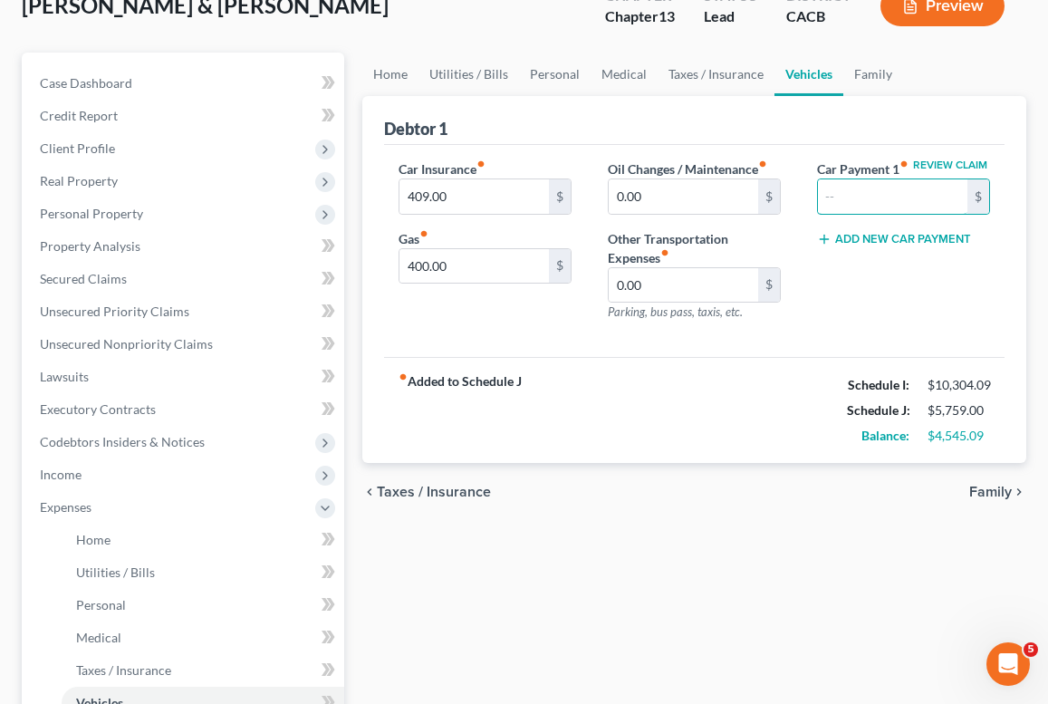
scroll to position [520, 0]
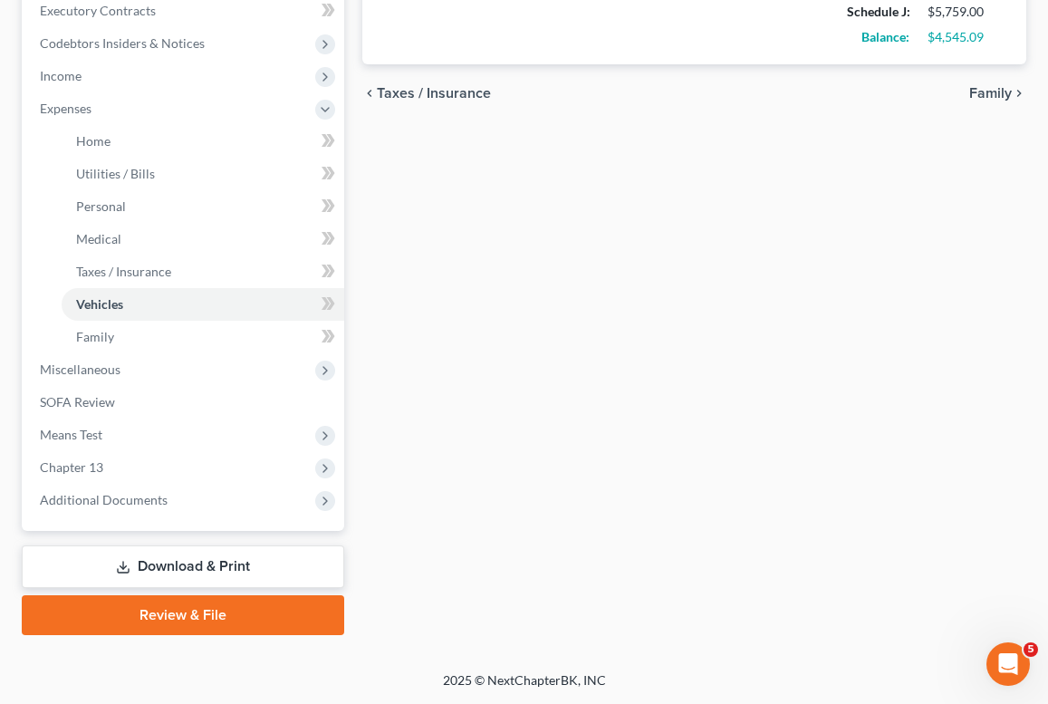
click at [154, 607] on link "Review & File" at bounding box center [183, 615] width 323 height 40
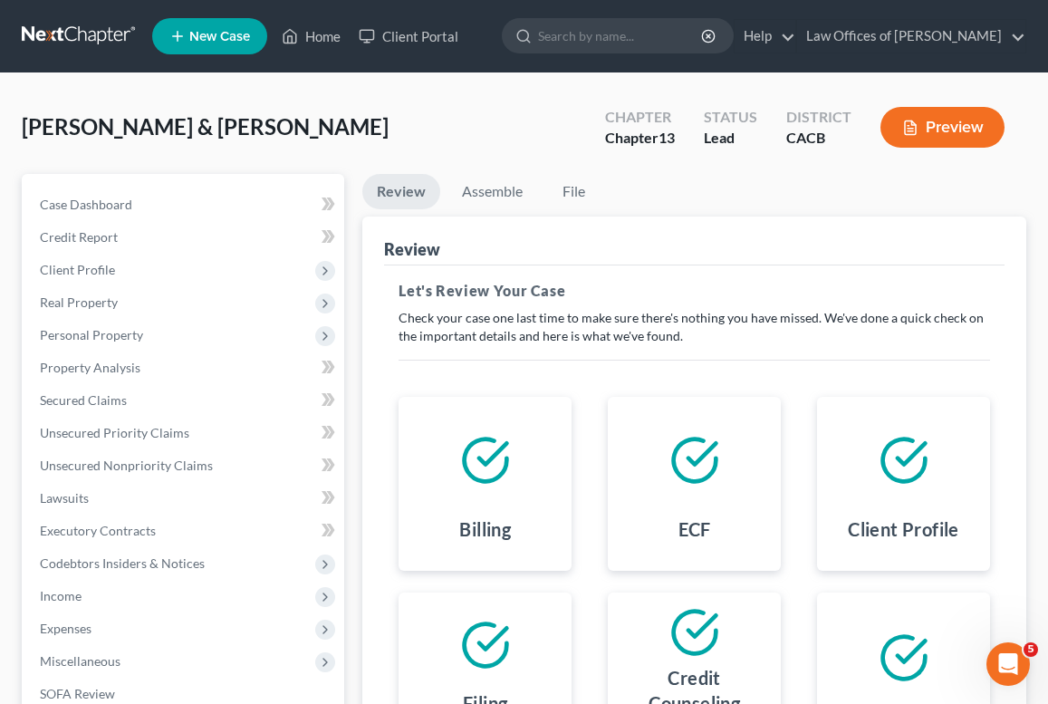
scroll to position [4, 0]
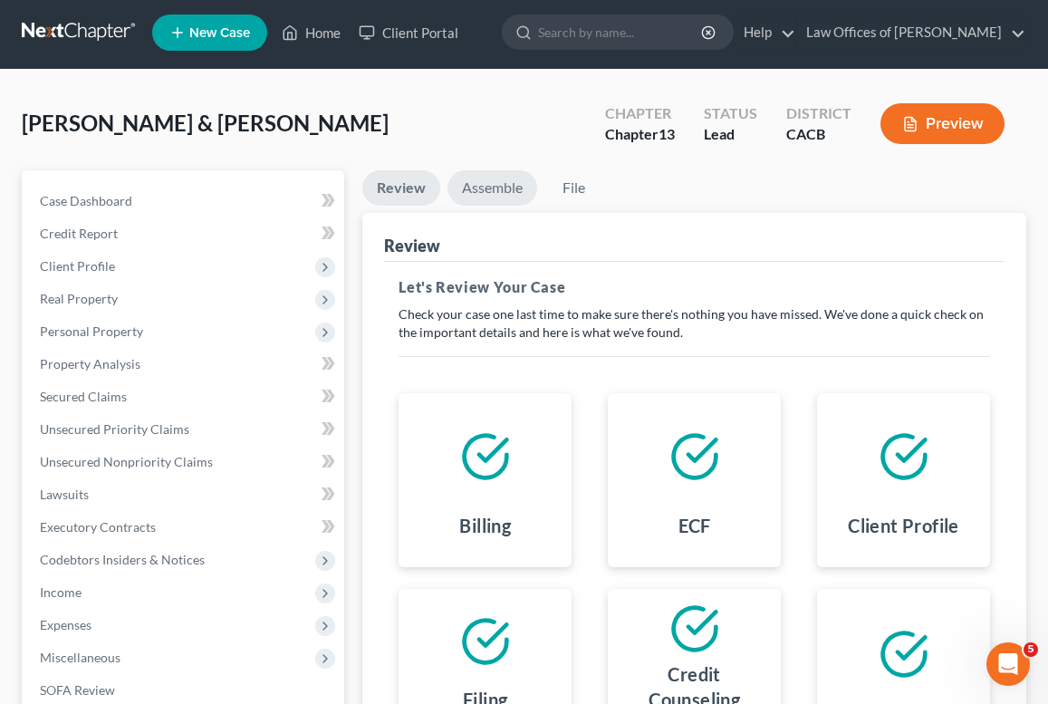
click at [478, 187] on link "Assemble" at bounding box center [493, 187] width 90 height 35
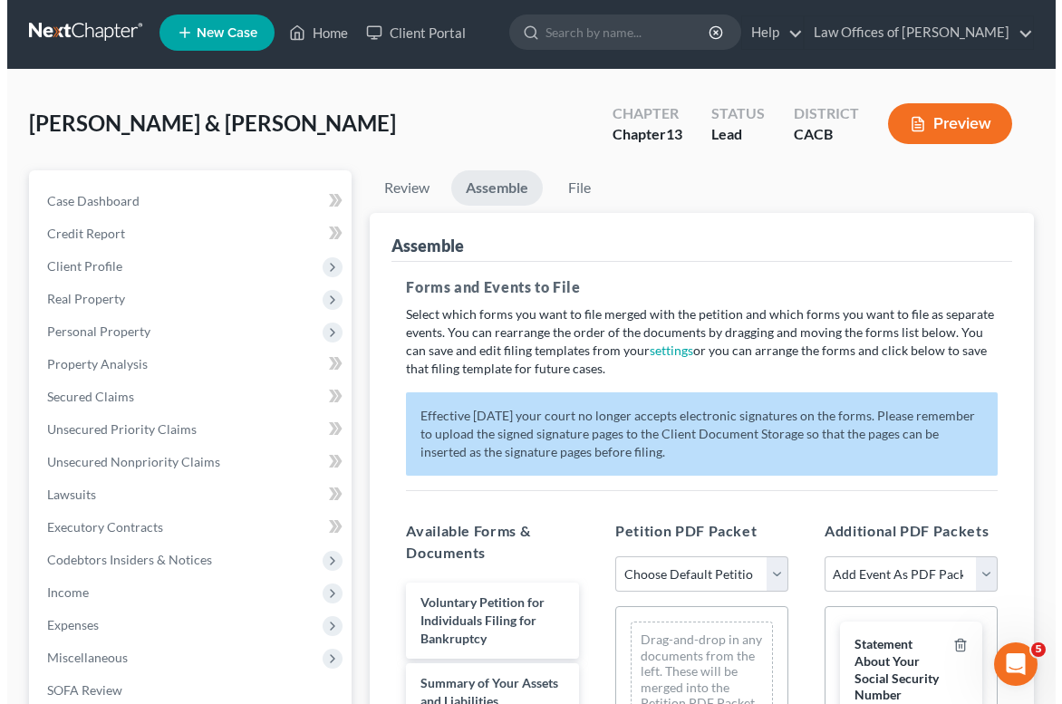
scroll to position [142, 0]
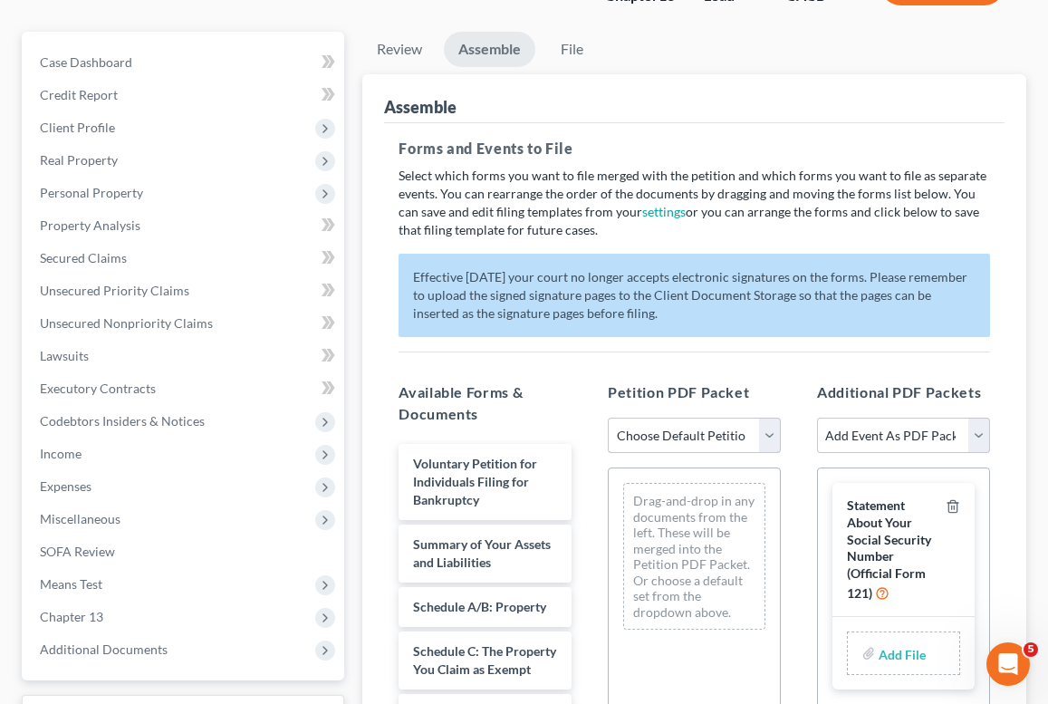
select select "1"
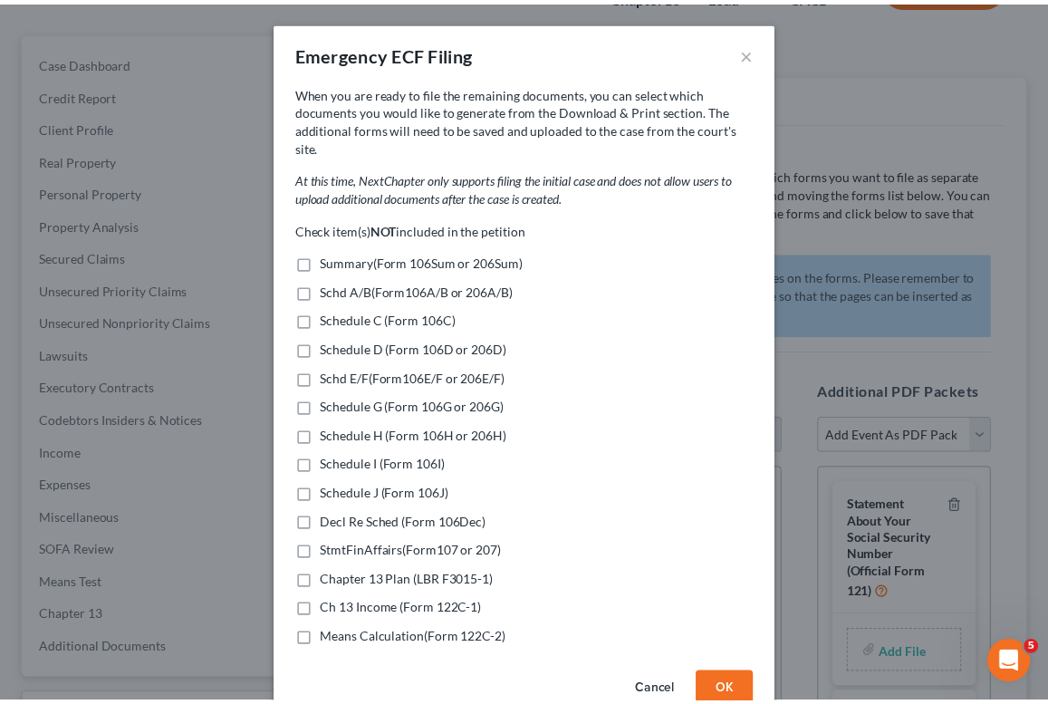
scroll to position [24, 0]
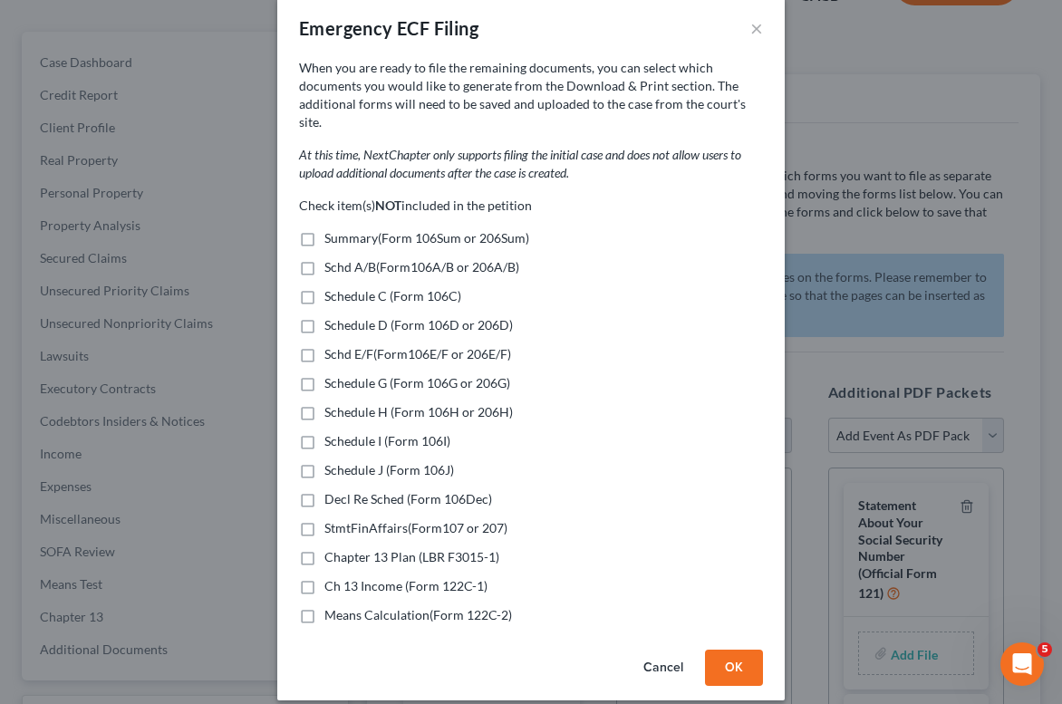
click at [734, 657] on button "OK" at bounding box center [734, 668] width 58 height 36
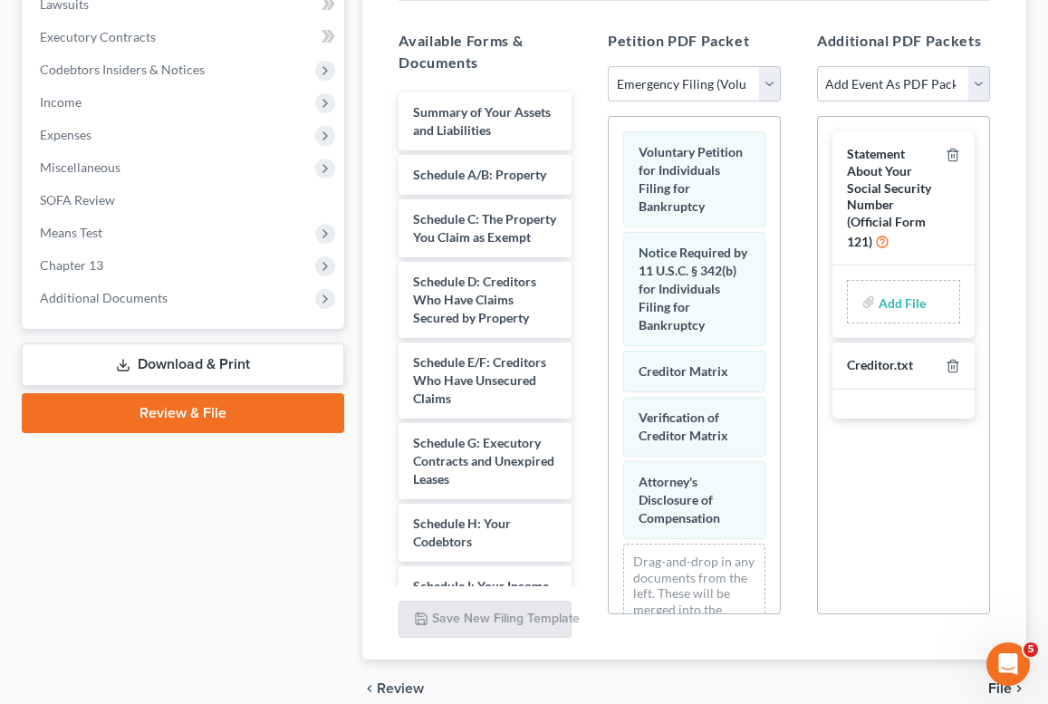
scroll to position [575, 0]
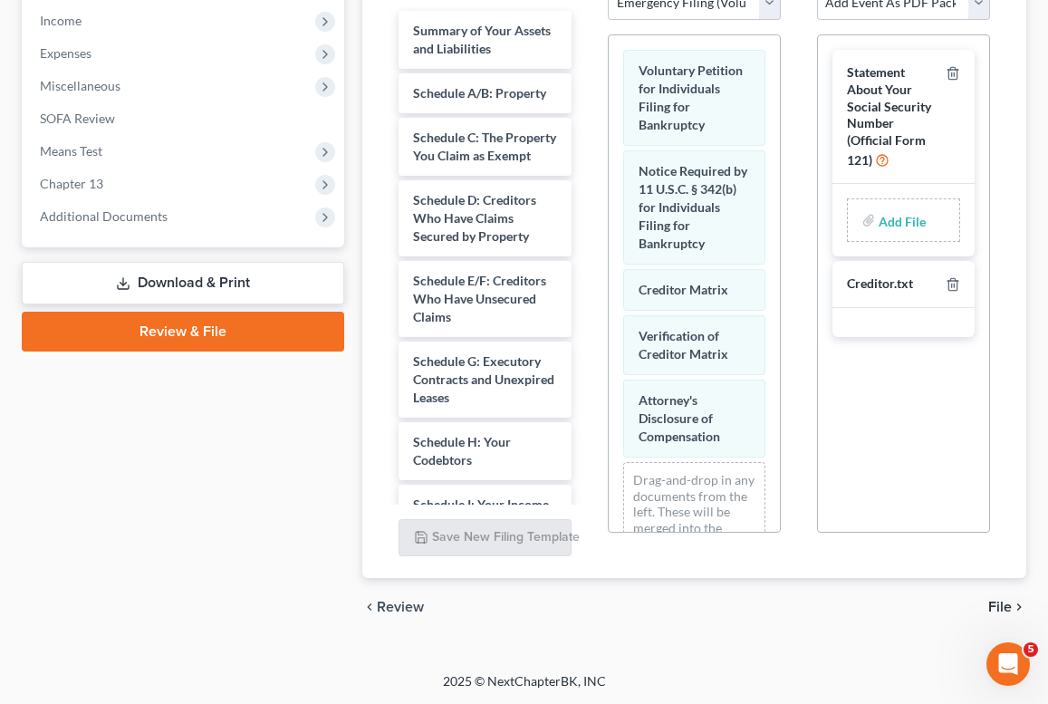
drag, startPoint x: 1003, startPoint y: 602, endPoint x: 689, endPoint y: 626, distance: 315.4
click at [727, 646] on div "Petition Navigation Case Dashboard Payments Invoices Payments Payments Credit R…" at bounding box center [524, 125] width 1005 height 1052
click at [76, 181] on span "Chapter 13" at bounding box center [71, 183] width 63 height 15
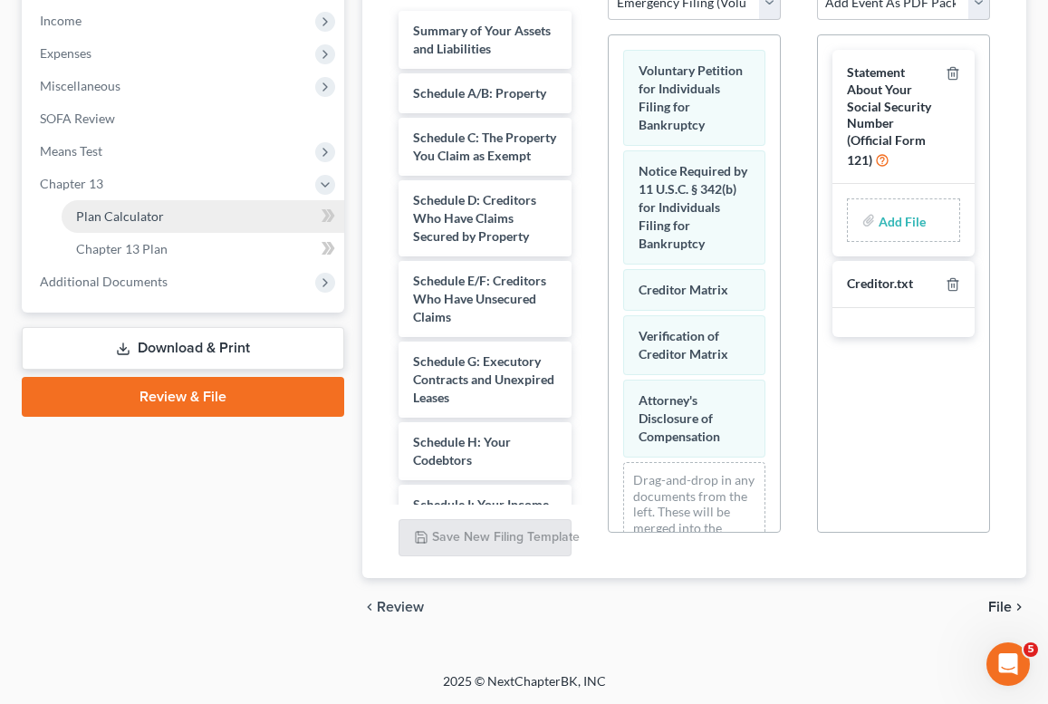
click at [84, 213] on span "Plan Calculator" at bounding box center [120, 215] width 88 height 15
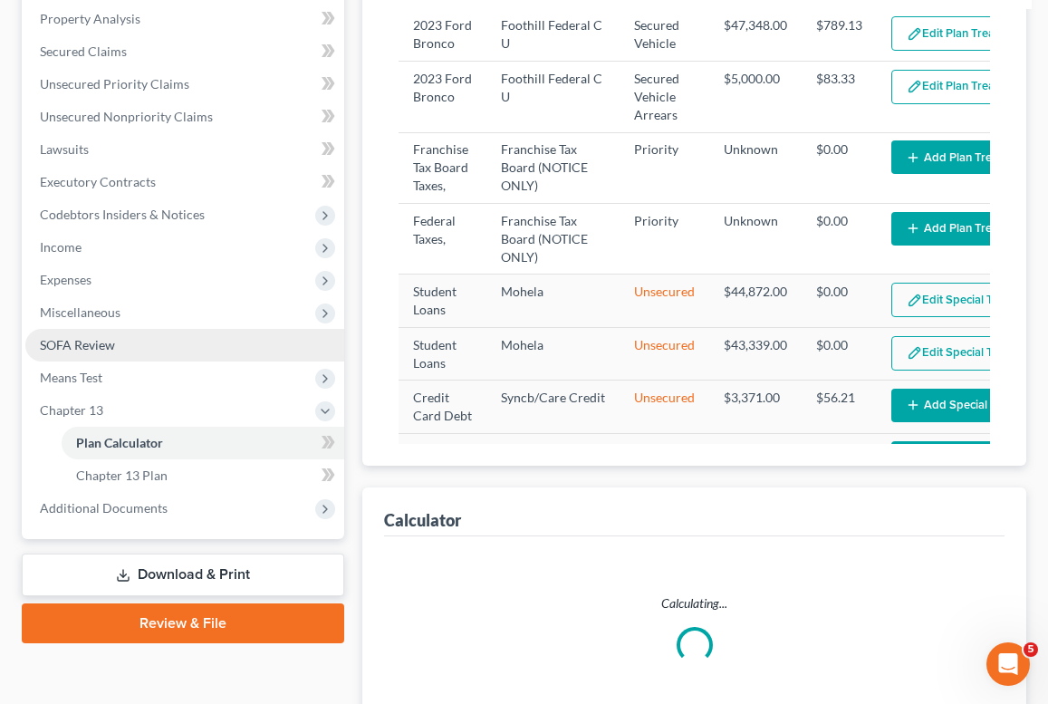
select select "59"
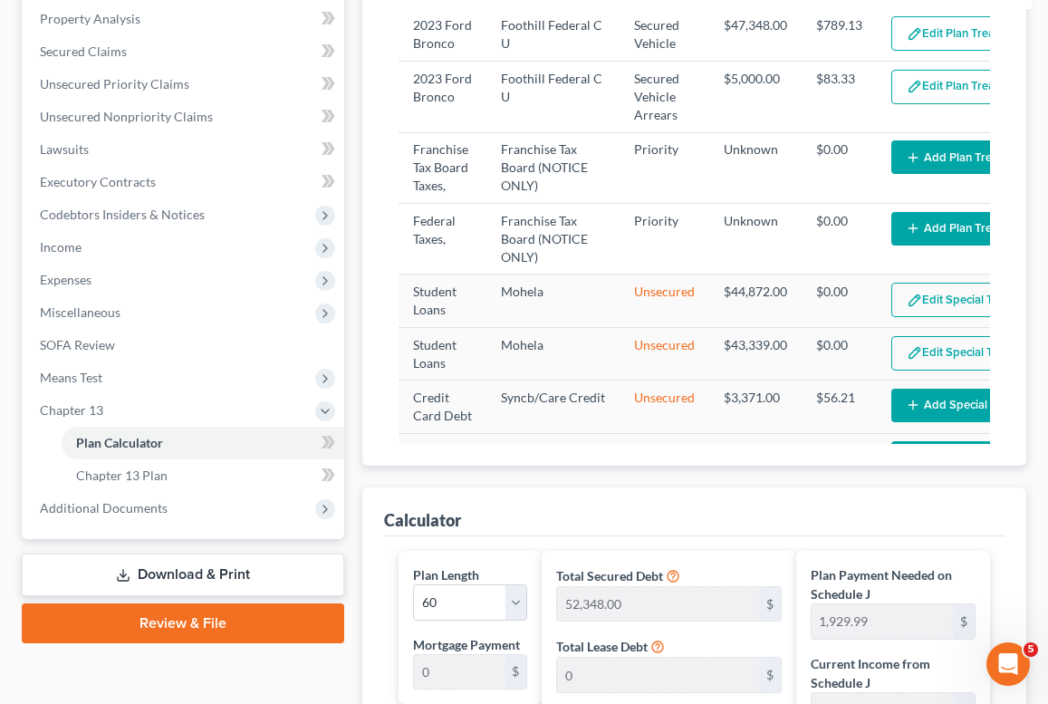
scroll to position [743, 0]
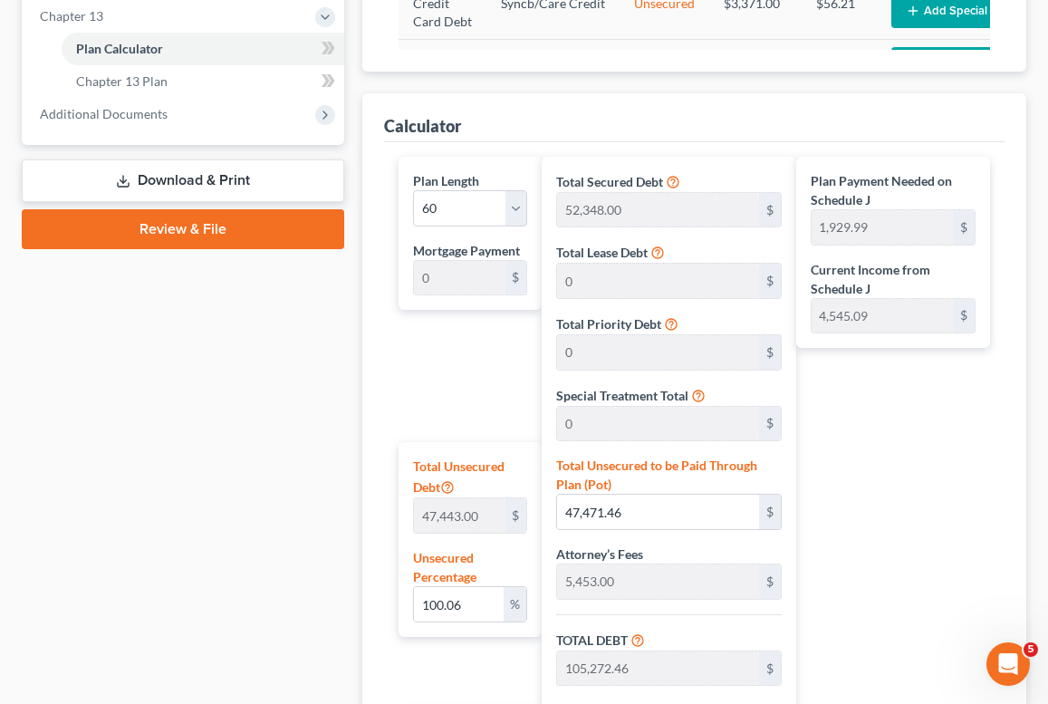
click at [159, 194] on link "Download & Print" at bounding box center [183, 180] width 323 height 43
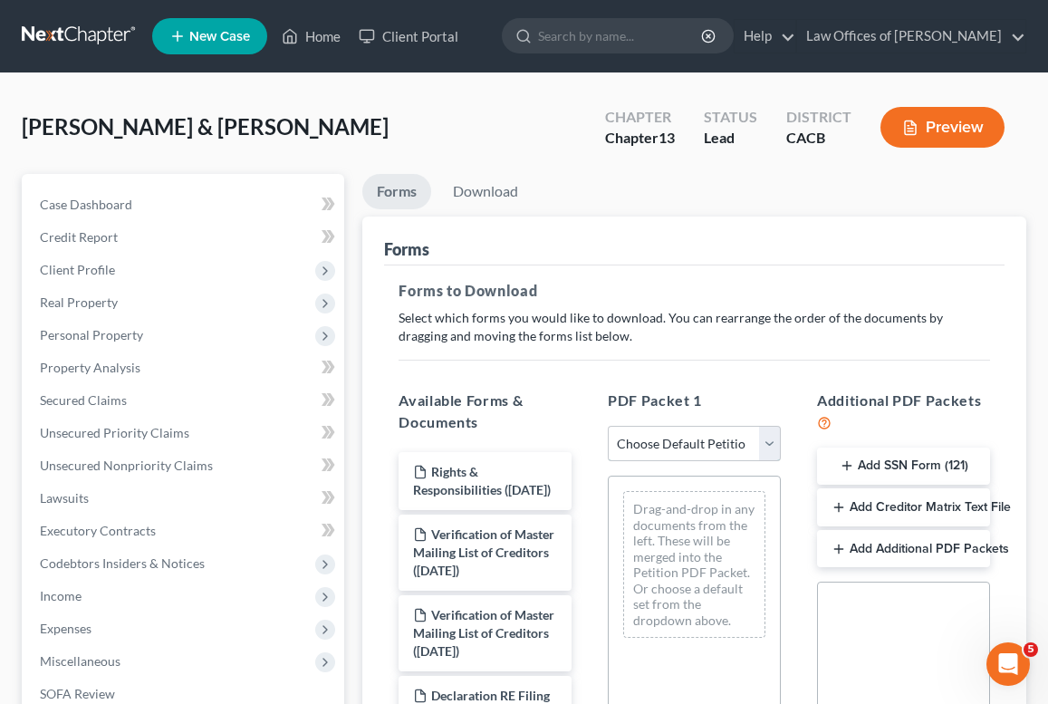
click at [683, 442] on select "Choose Default Petition PDF Packet Complete Bankruptcy Petition (all forms and …" at bounding box center [694, 444] width 173 height 36
select select "1"
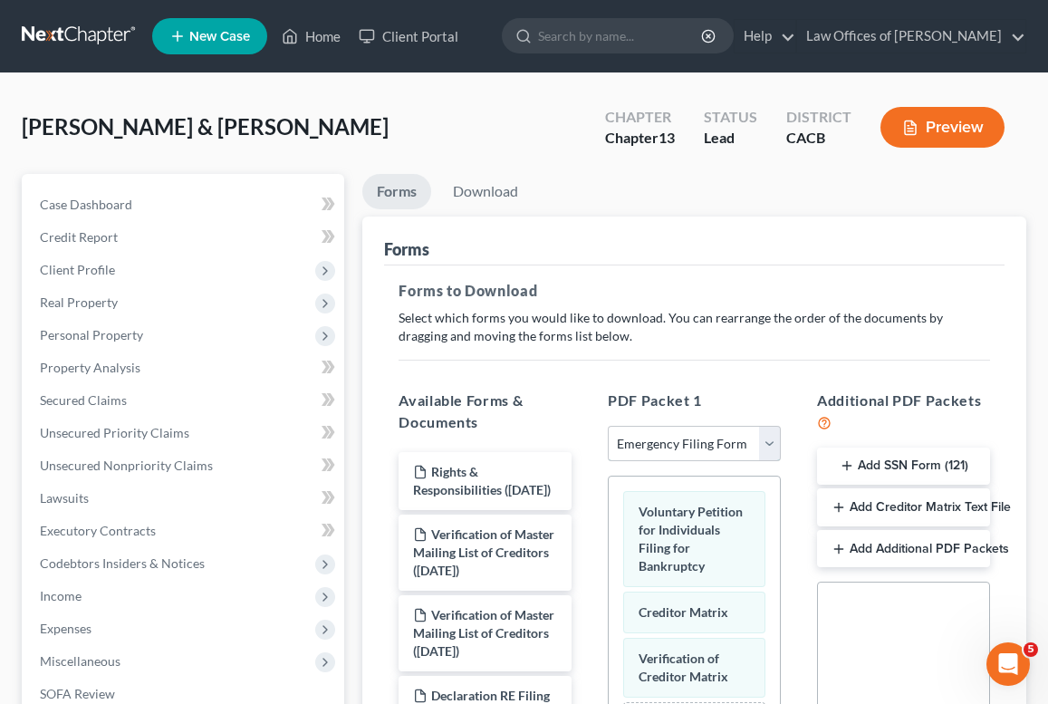
scroll to position [453, 0]
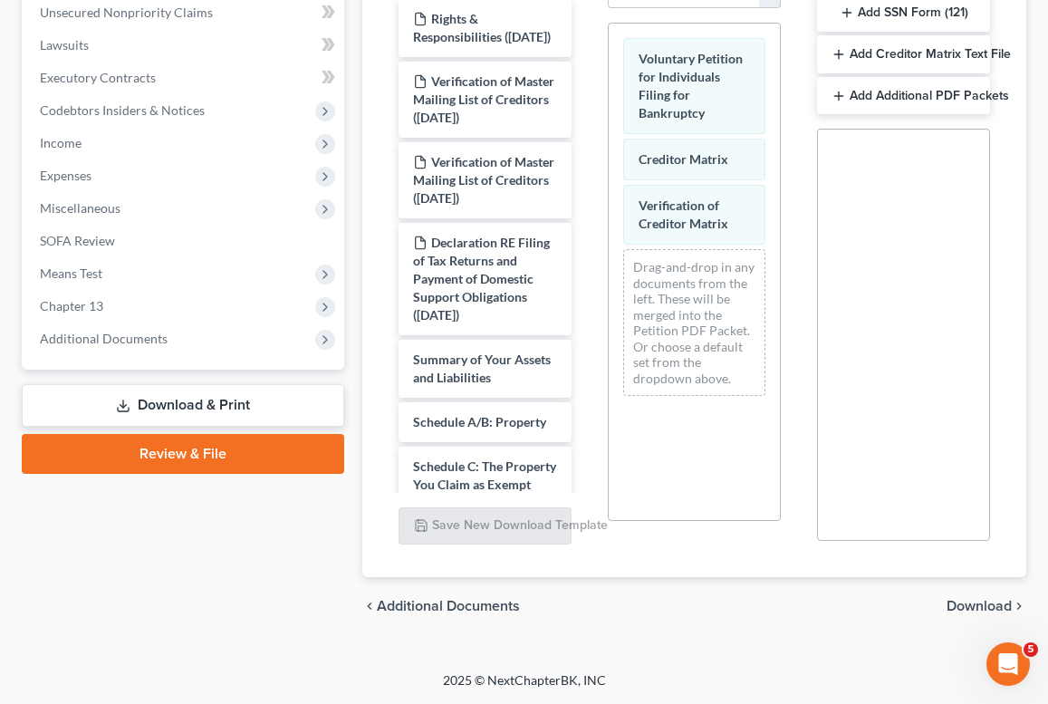
click at [901, 19] on button "Add SSN Form (121)" at bounding box center [903, 14] width 173 height 38
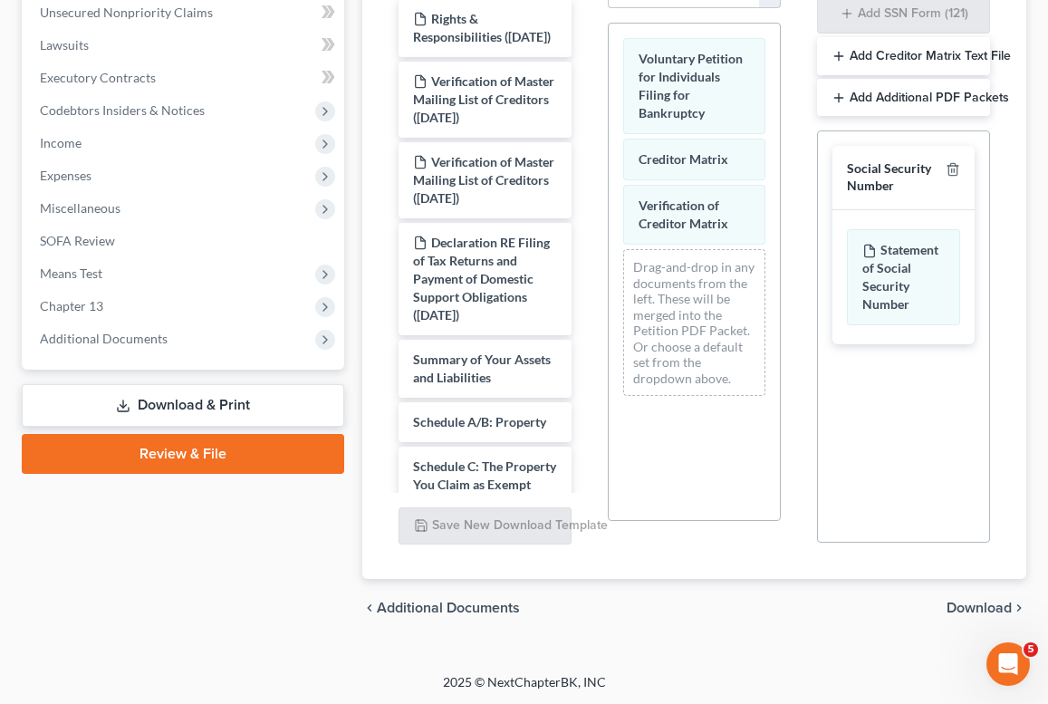
click at [978, 608] on span "Download" at bounding box center [979, 608] width 65 height 14
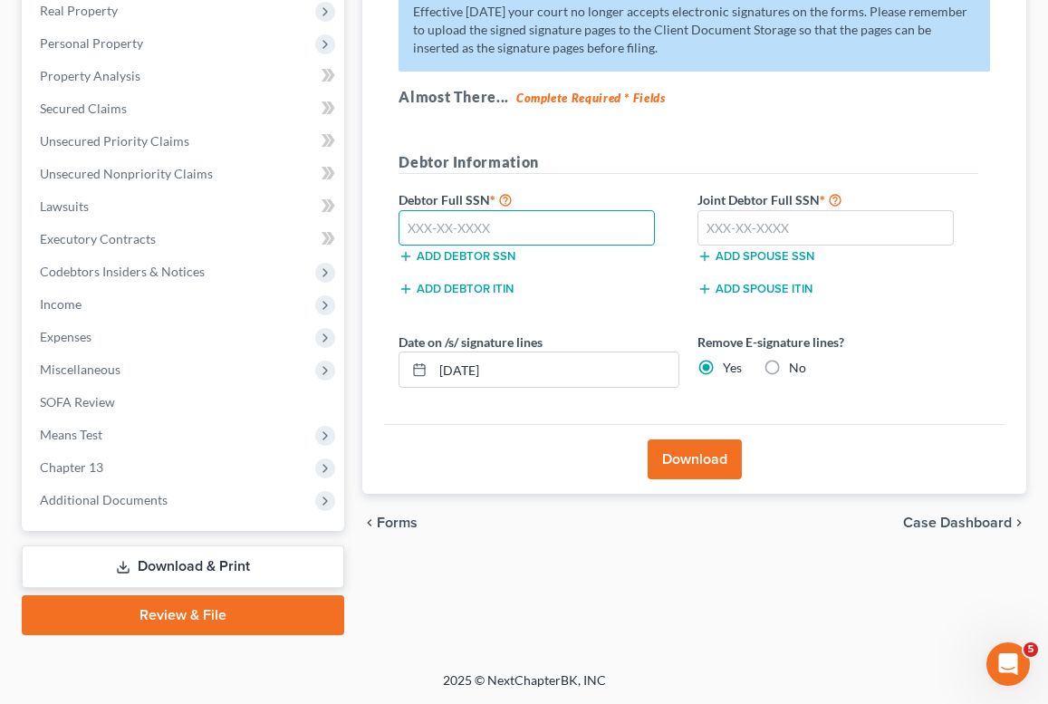
click at [459, 226] on input "text" at bounding box center [527, 228] width 256 height 36
type input "571-45-1344"
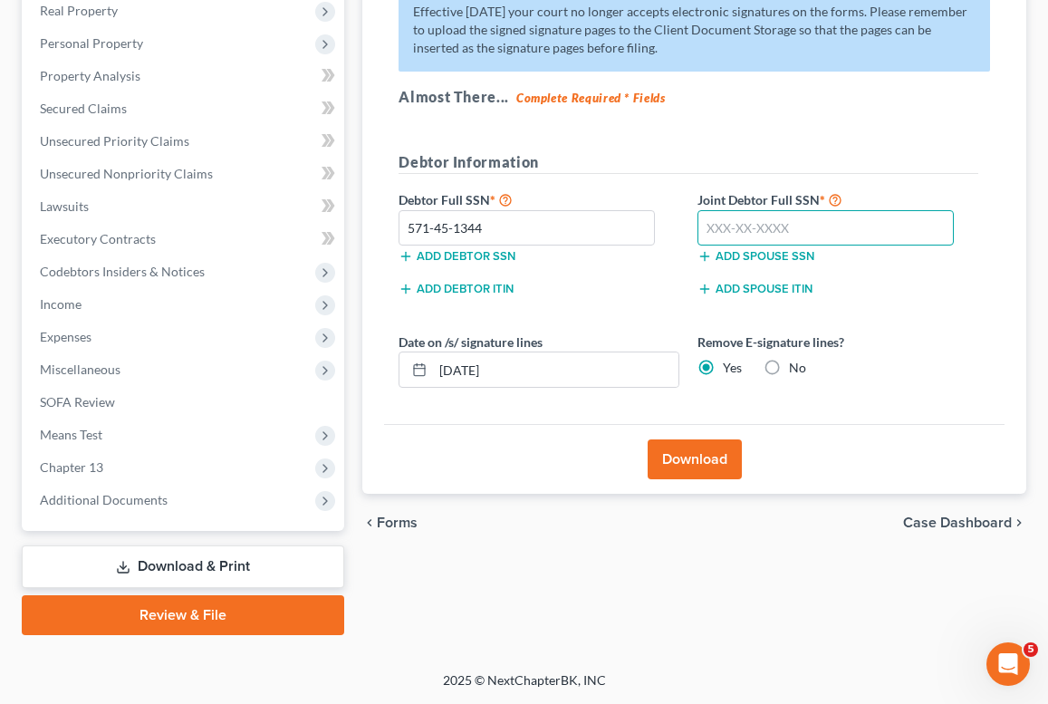
click at [836, 228] on input "text" at bounding box center [826, 228] width 256 height 36
type input "607-07-1752"
click at [678, 478] on button "Download" at bounding box center [695, 459] width 94 height 40
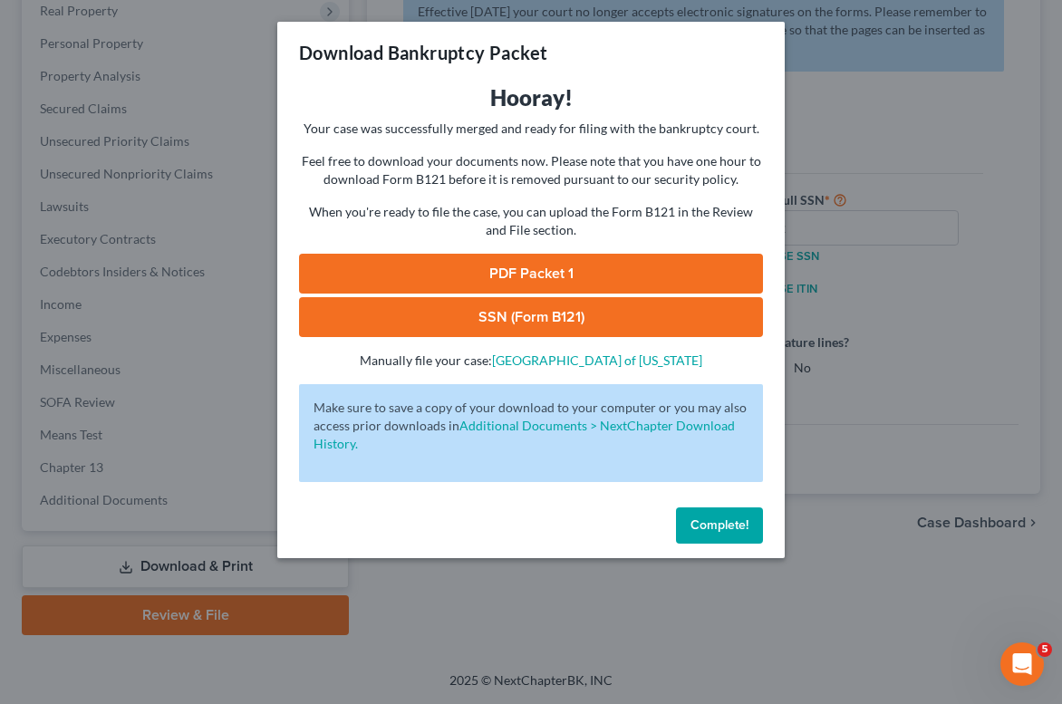
click at [557, 275] on link "PDF Packet 1" at bounding box center [531, 274] width 464 height 40
click at [594, 323] on link "SSN (Form B121)" at bounding box center [531, 317] width 464 height 40
click at [719, 543] on div "Complete!" at bounding box center [530, 529] width 507 height 58
click at [714, 528] on span "Complete!" at bounding box center [719, 524] width 58 height 15
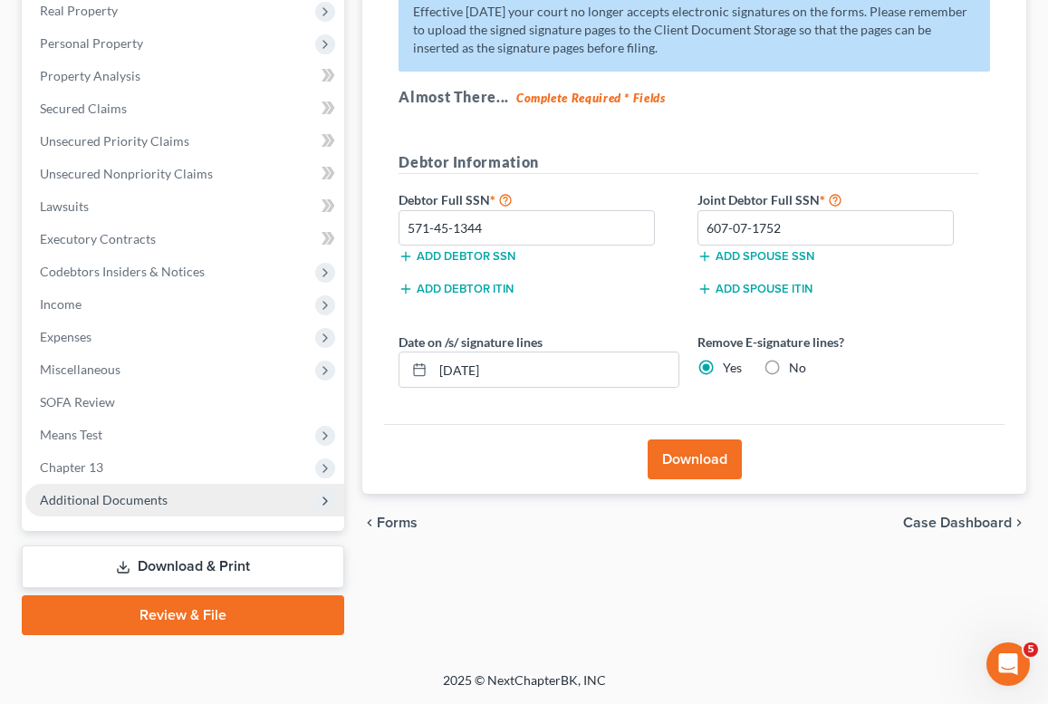
click at [143, 498] on span "Additional Documents" at bounding box center [104, 499] width 128 height 15
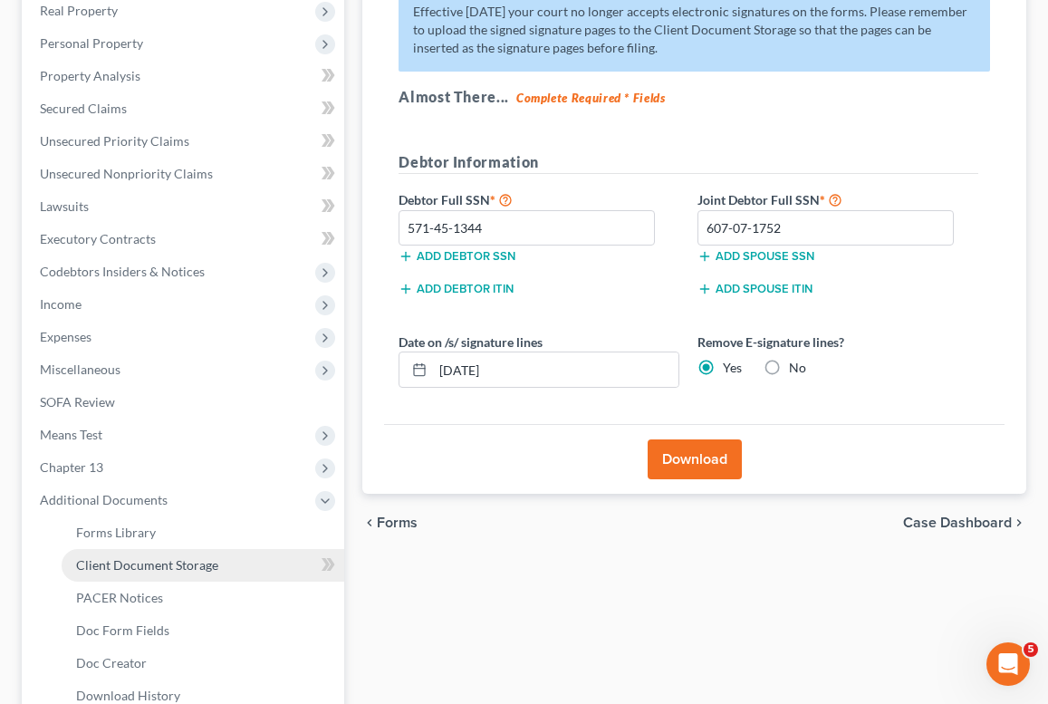
click at [140, 570] on span "Client Document Storage" at bounding box center [147, 564] width 142 height 15
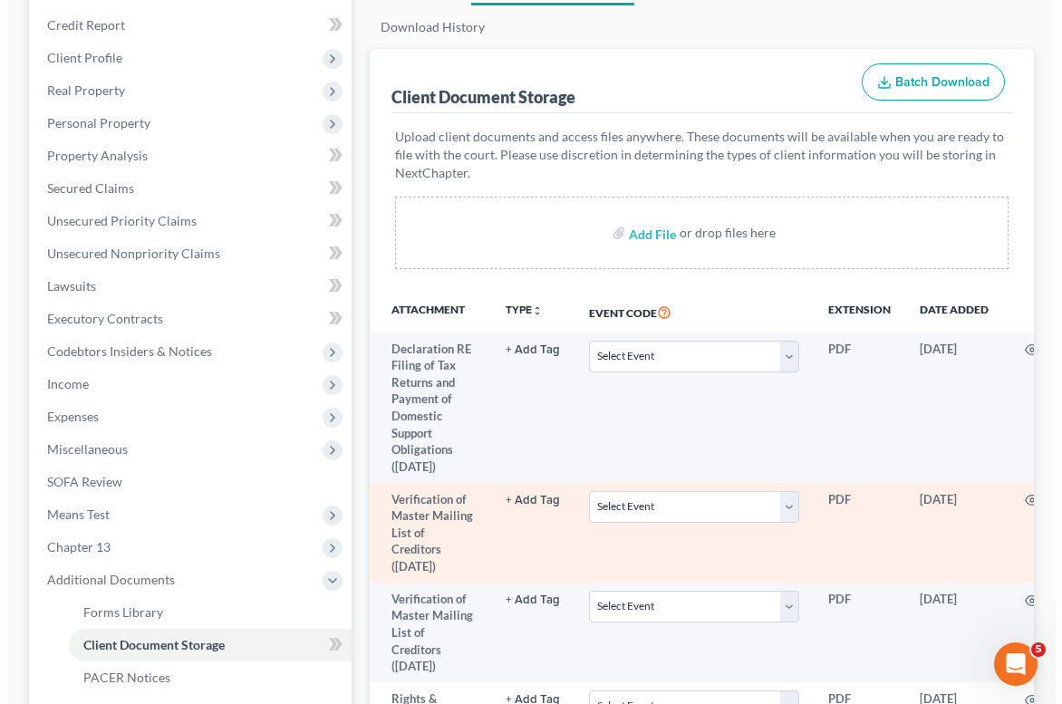
scroll to position [216, 0]
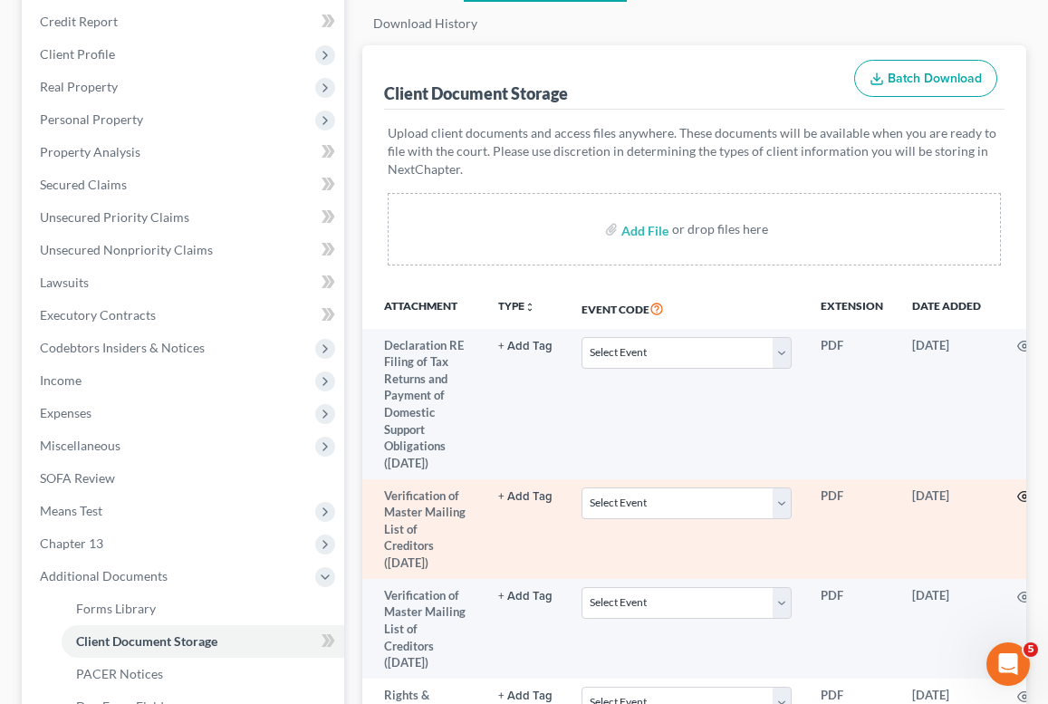
click at [1026, 492] on icon "button" at bounding box center [1025, 496] width 14 height 14
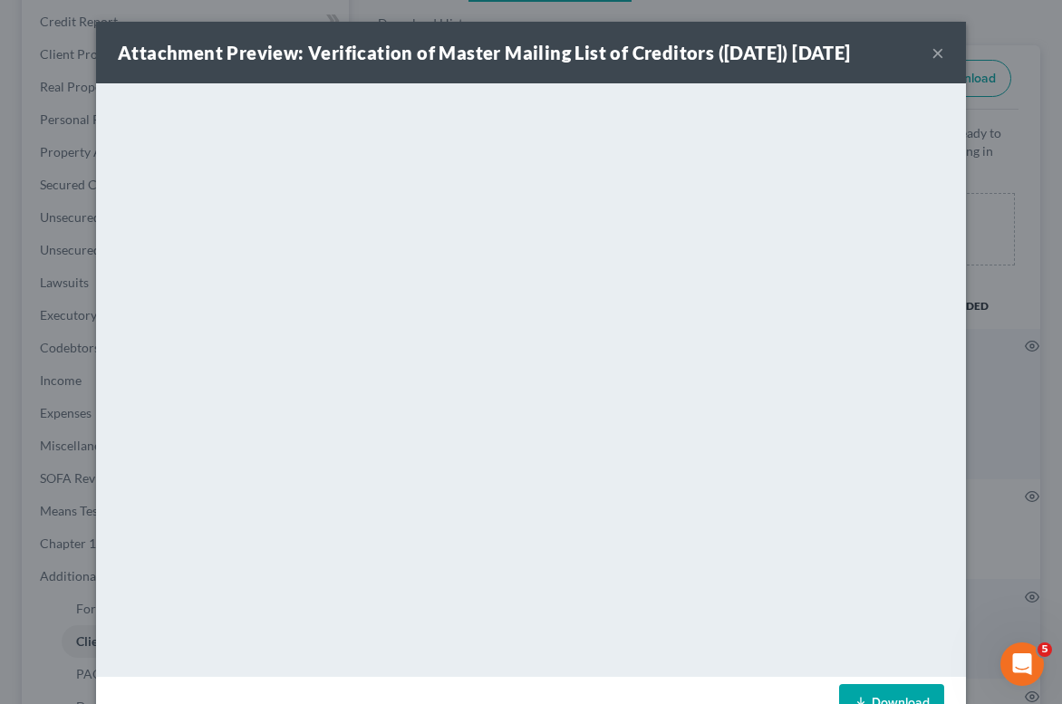
scroll to position [54, 0]
